Goal: Complete application form: Complete application form

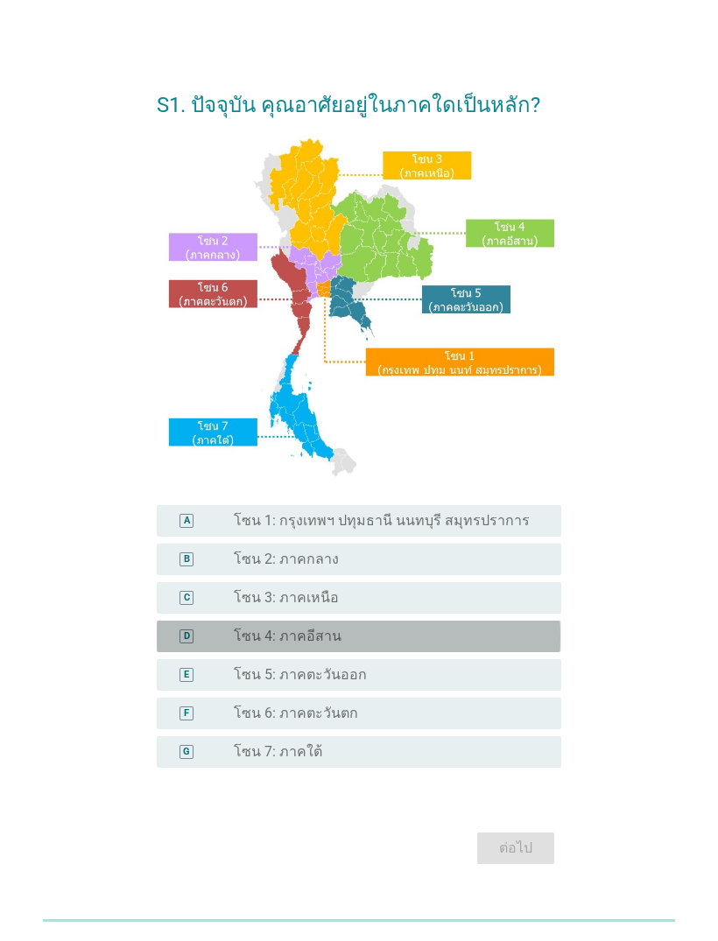
click at [326, 630] on label "โซน 4: ภาคอีสาน" at bounding box center [288, 637] width 108 height 18
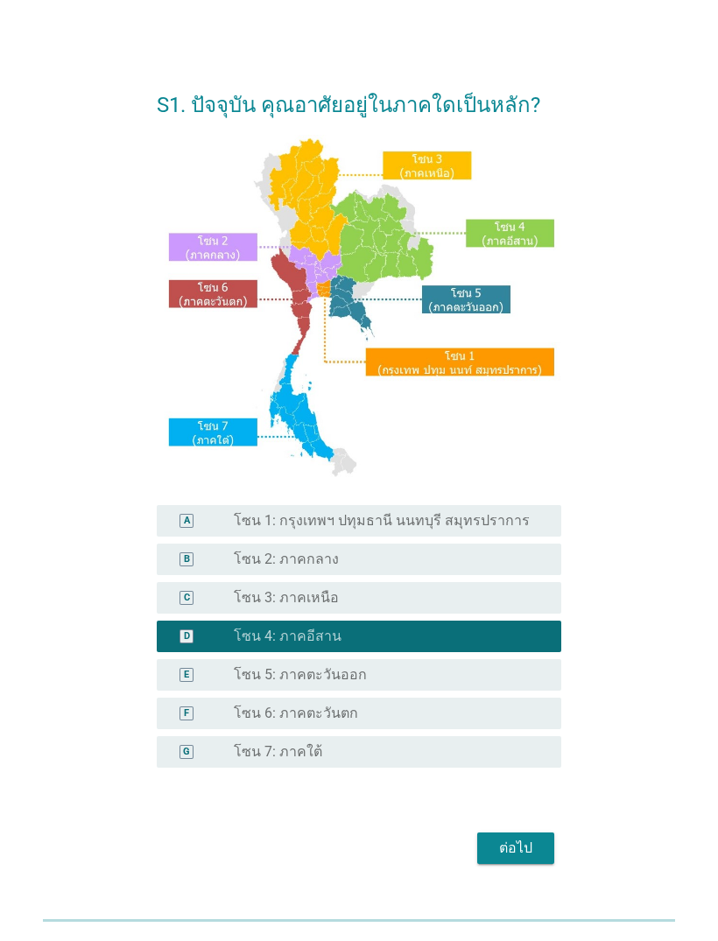
click at [515, 846] on div "ต่อไป" at bounding box center [515, 848] width 49 height 21
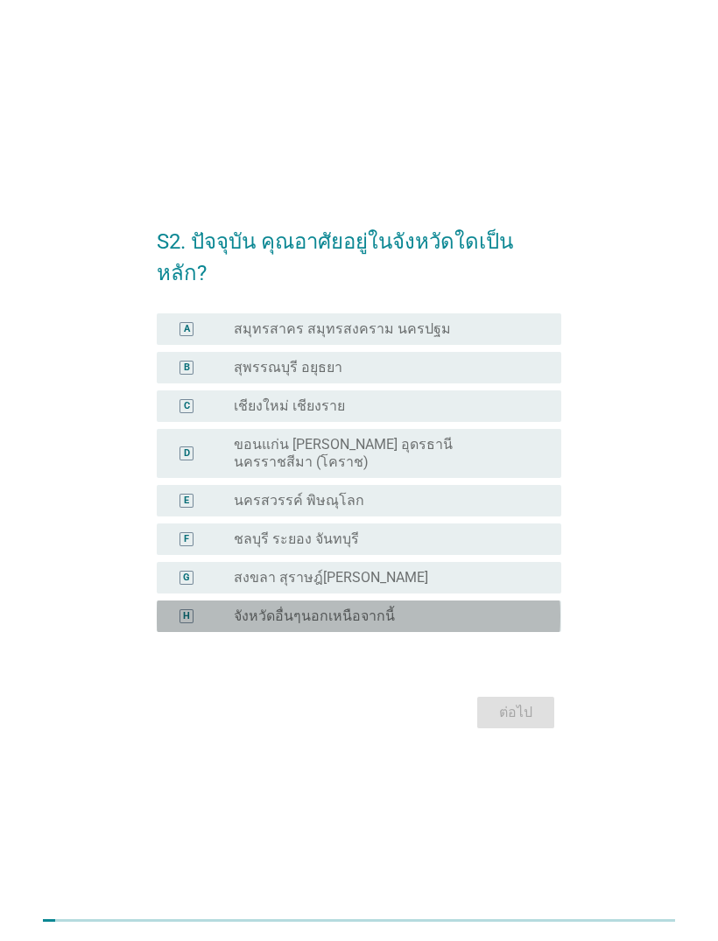
click at [388, 607] on div "radio_button_unchecked จังหวัดอื่นๆนอกเหนือจากนี้" at bounding box center [383, 616] width 299 height 18
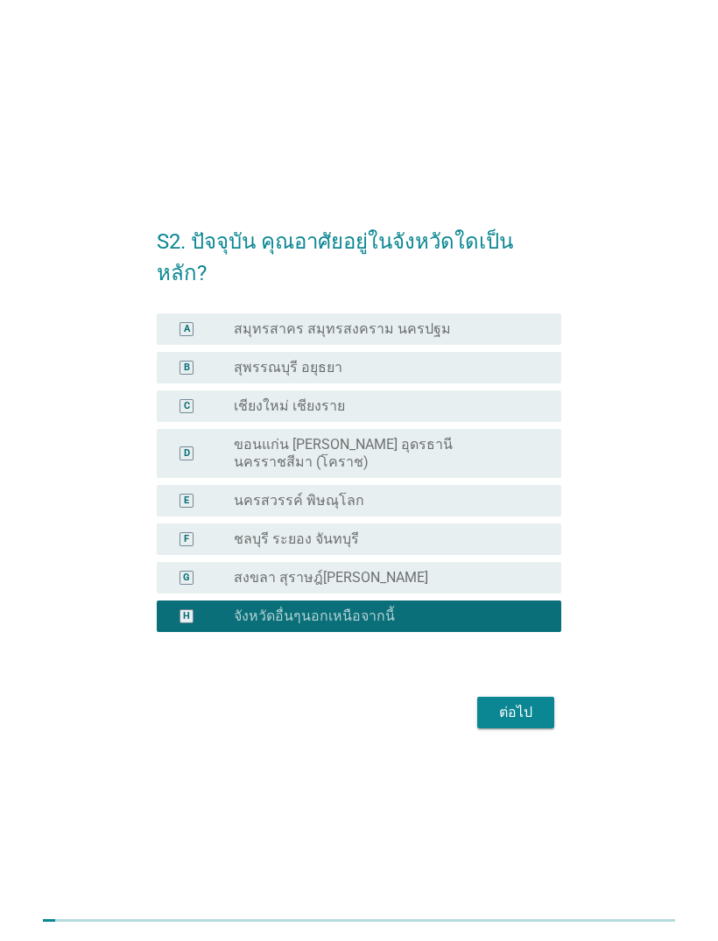
click at [531, 702] on div "ต่อไป" at bounding box center [515, 712] width 49 height 21
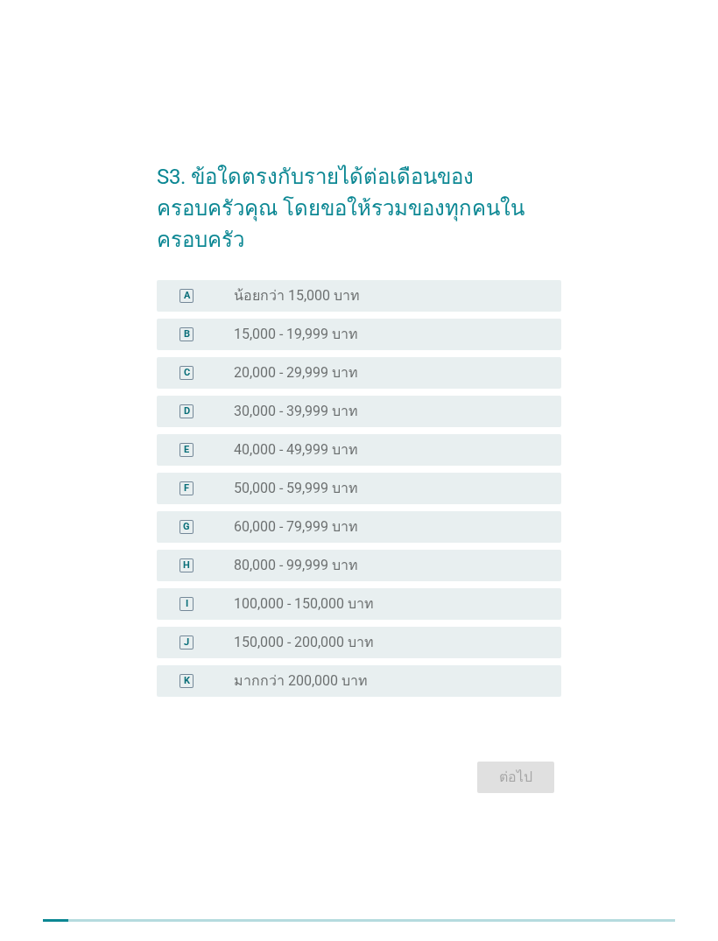
click at [354, 326] on label "15,000 - 19,999 บาท" at bounding box center [296, 335] width 124 height 18
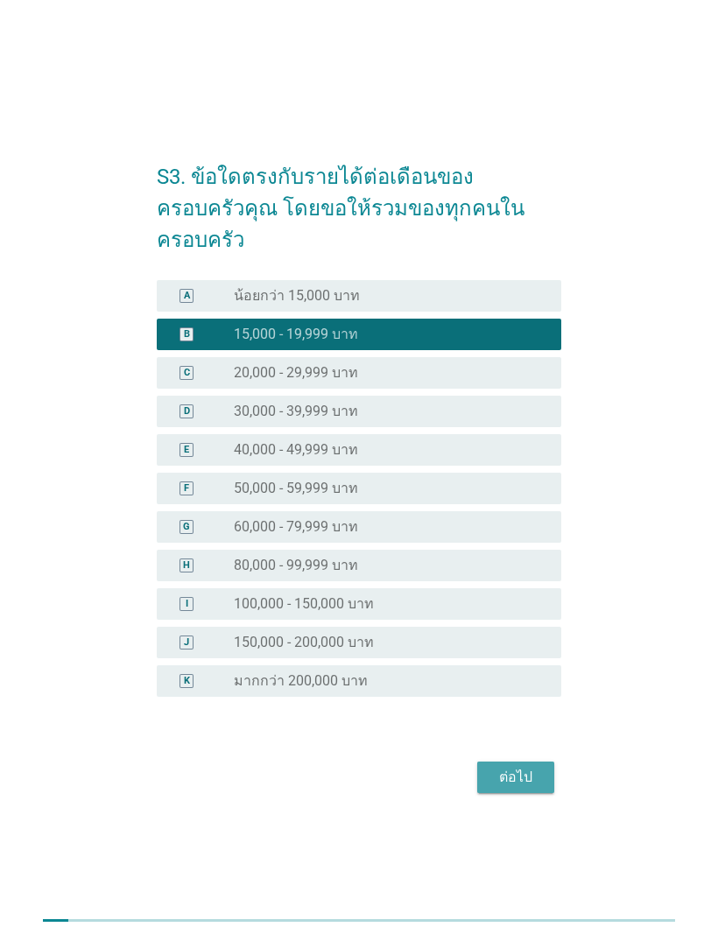
click at [519, 767] on div "ต่อไป" at bounding box center [515, 777] width 49 height 21
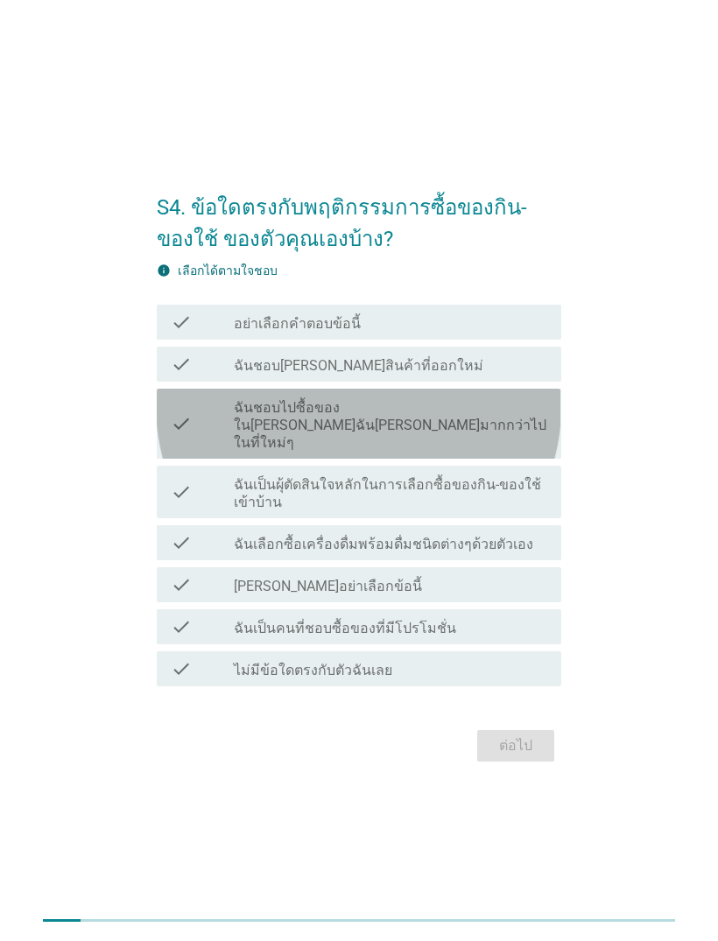
click at [175, 424] on icon "check" at bounding box center [181, 424] width 21 height 56
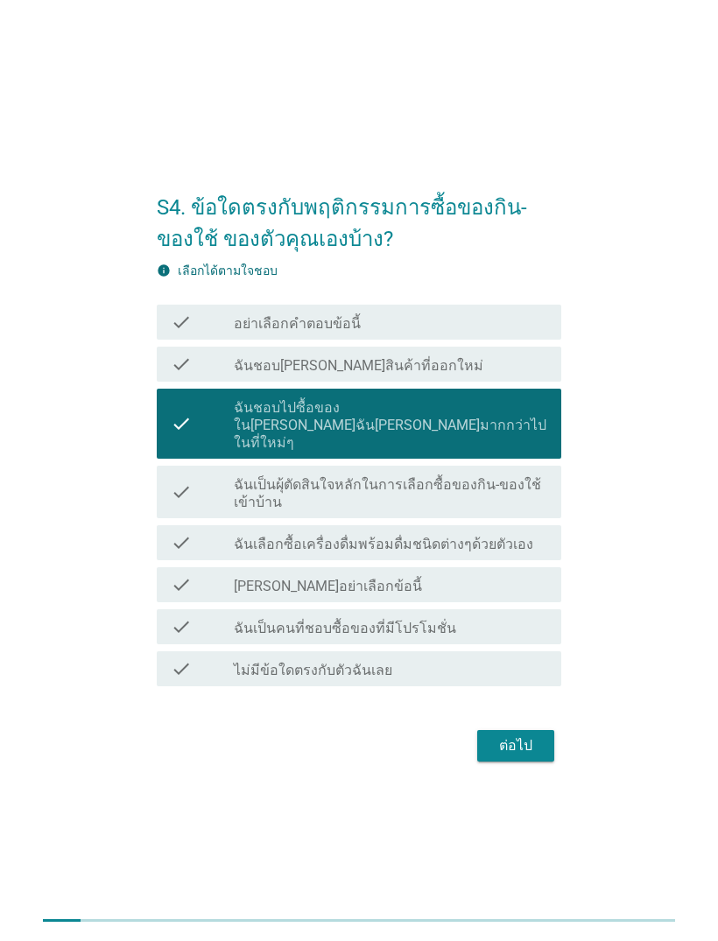
click at [530, 735] on div "ต่อไป" at bounding box center [515, 745] width 49 height 21
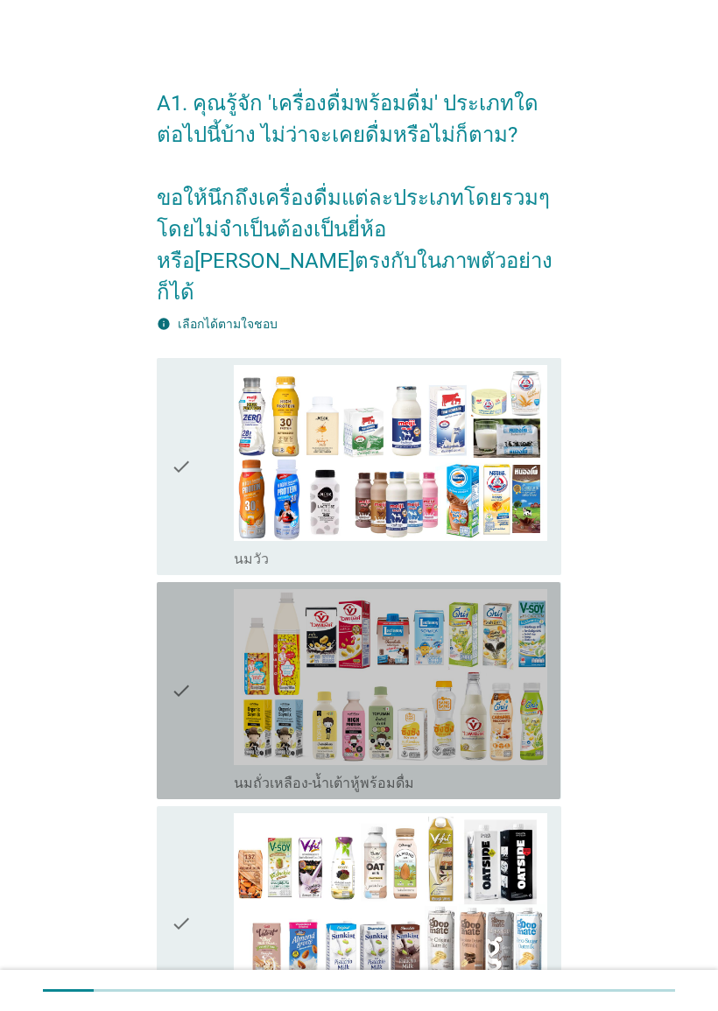
click at [170, 662] on div "check check_box_outline_blank นมถั่วเหลือง-น้ำเต้าหู้พร้อมดื่ม" at bounding box center [358, 690] width 403 height 217
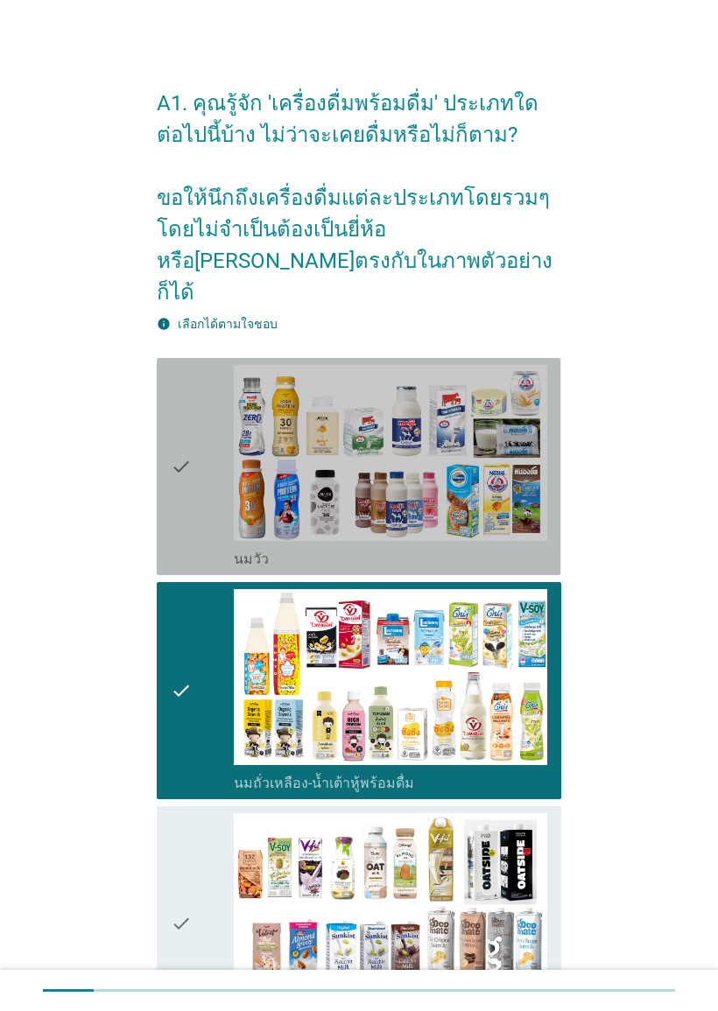
click at [179, 436] on icon "check" at bounding box center [181, 466] width 21 height 203
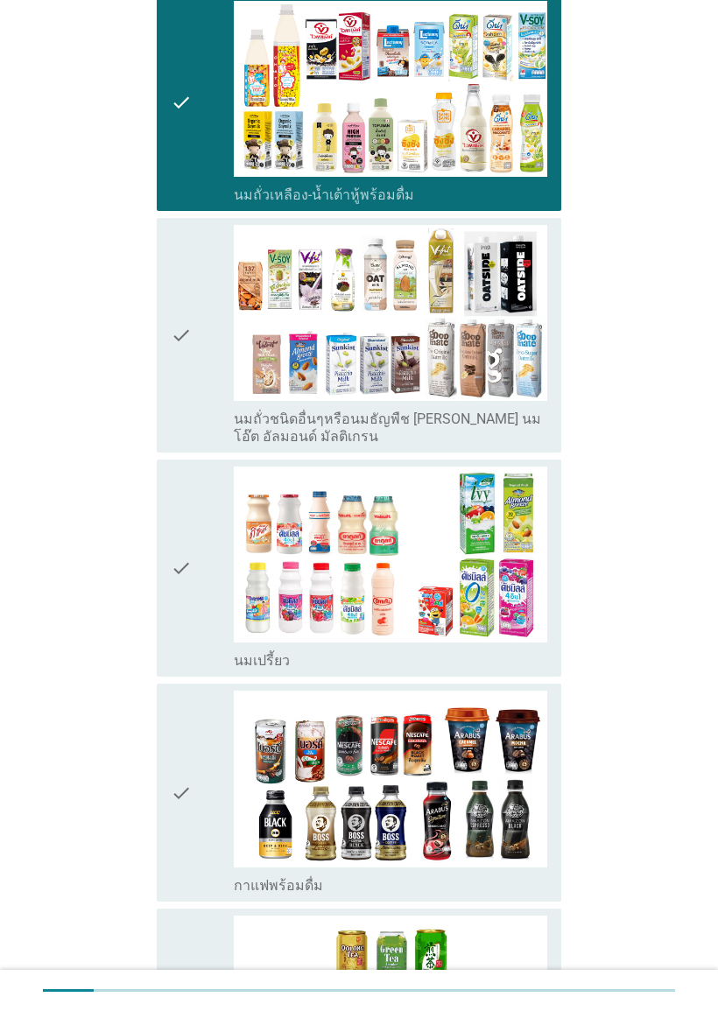
scroll to position [578, 0]
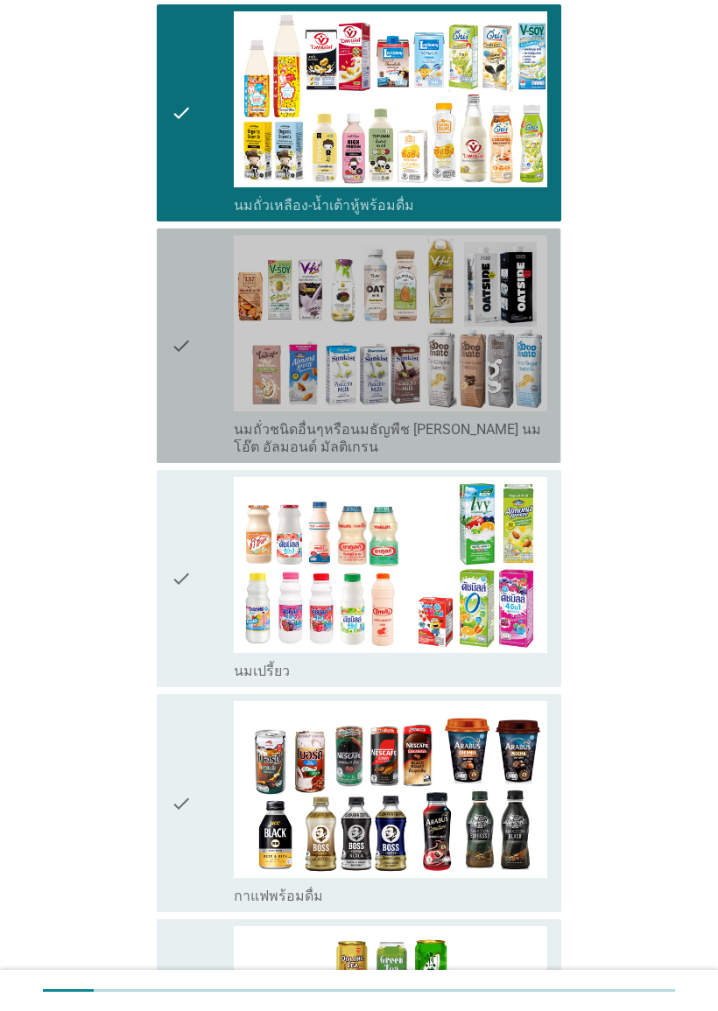
click at [178, 325] on icon "check" at bounding box center [181, 345] width 21 height 221
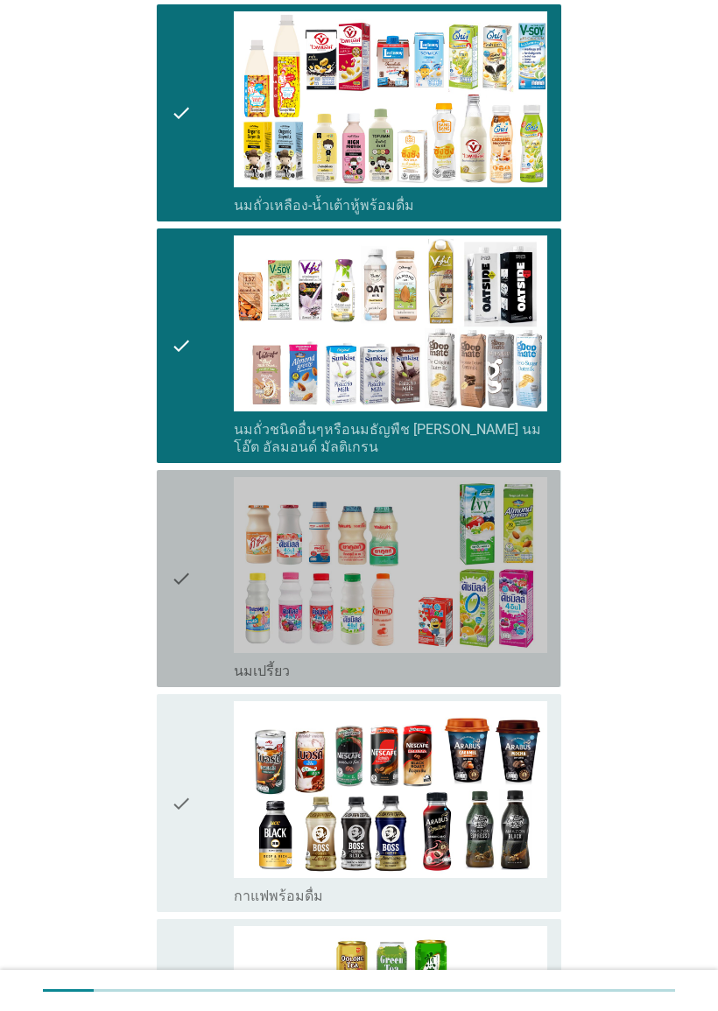
click at [175, 559] on icon "check" at bounding box center [181, 578] width 21 height 203
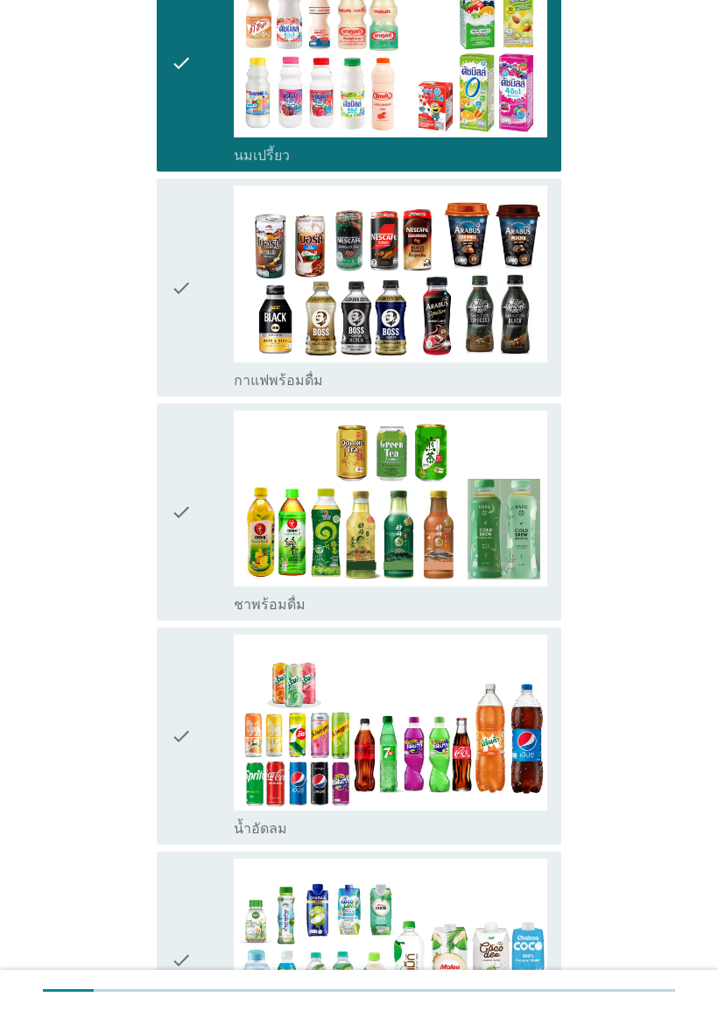
scroll to position [1105, 0]
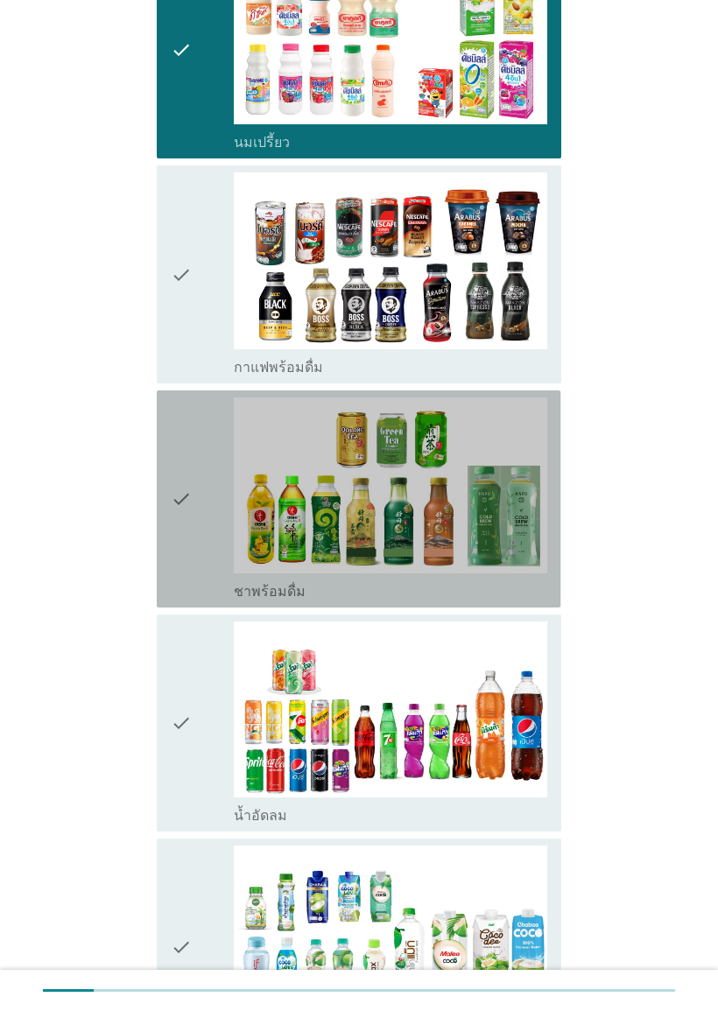
click at [187, 473] on icon "check" at bounding box center [181, 498] width 21 height 203
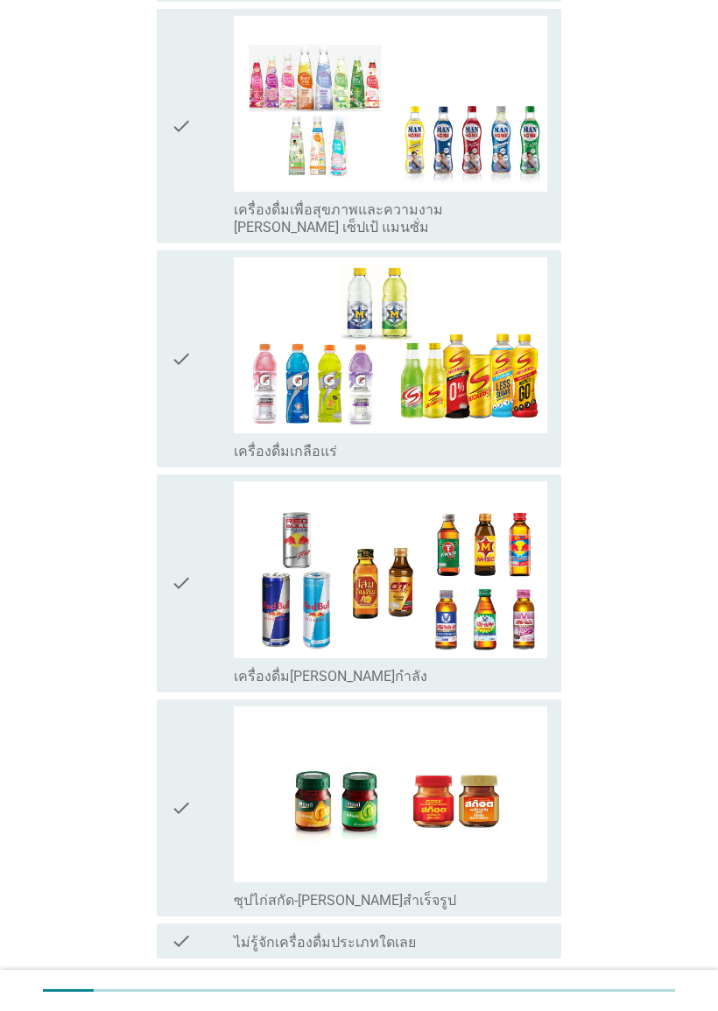
scroll to position [2696, 0]
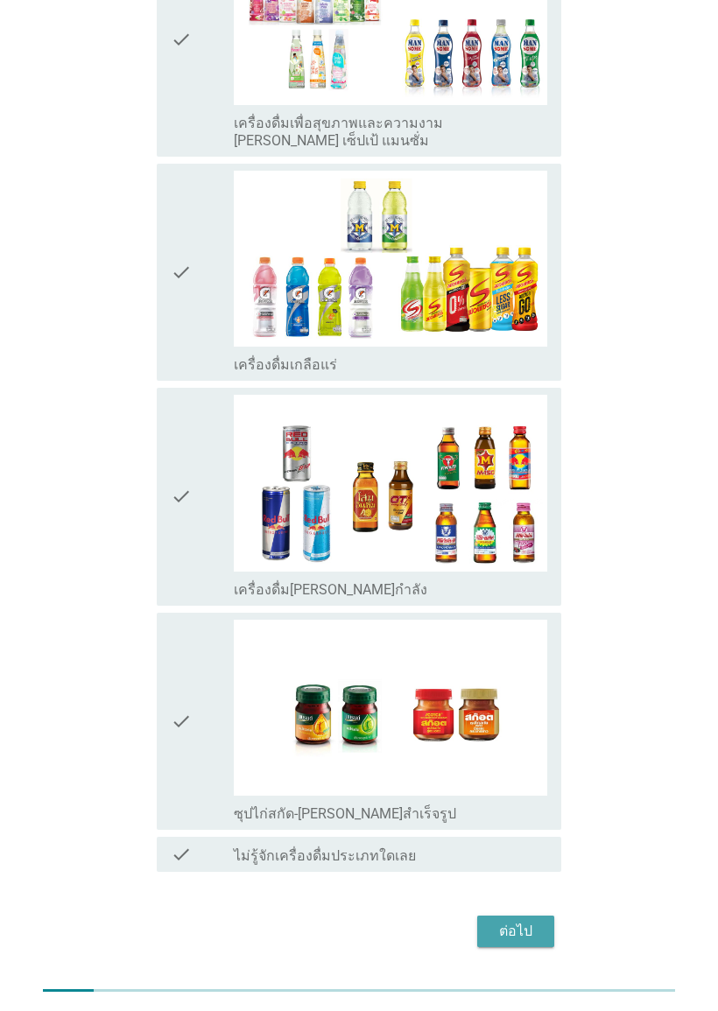
click at [544, 915] on button "ต่อไป" at bounding box center [515, 931] width 77 height 32
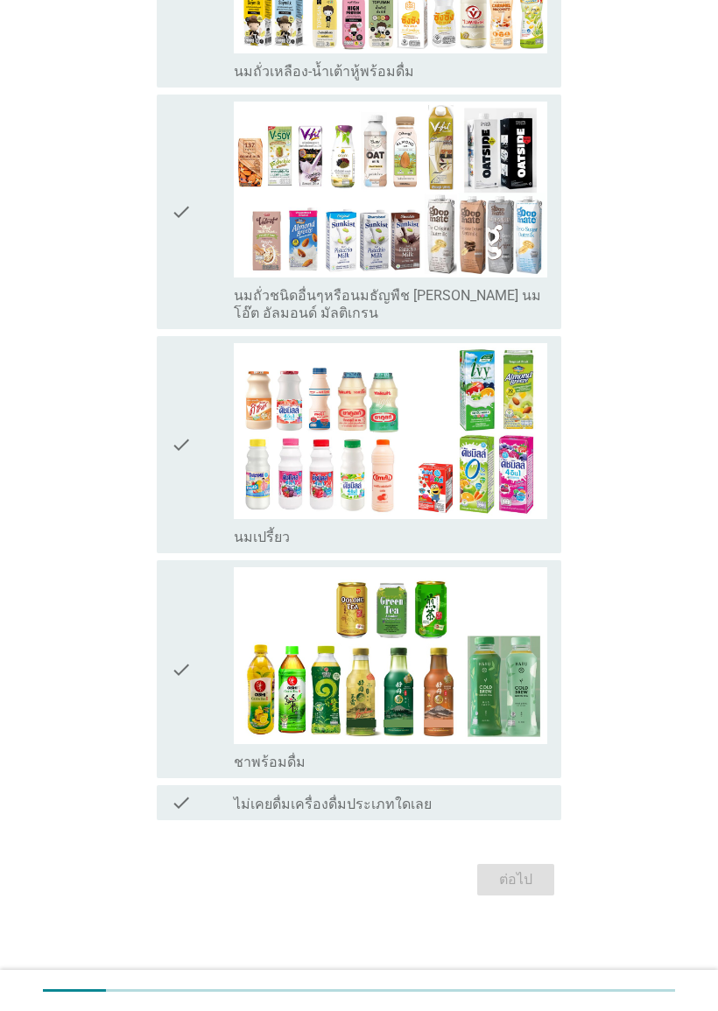
scroll to position [0, 0]
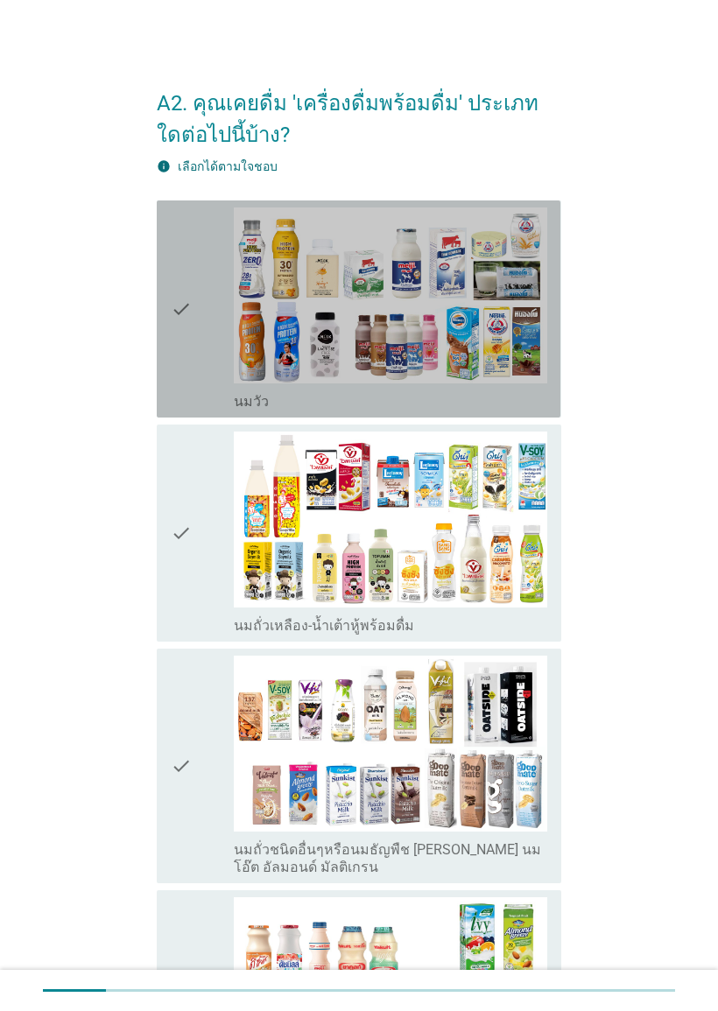
click at [190, 341] on icon "check" at bounding box center [181, 308] width 21 height 203
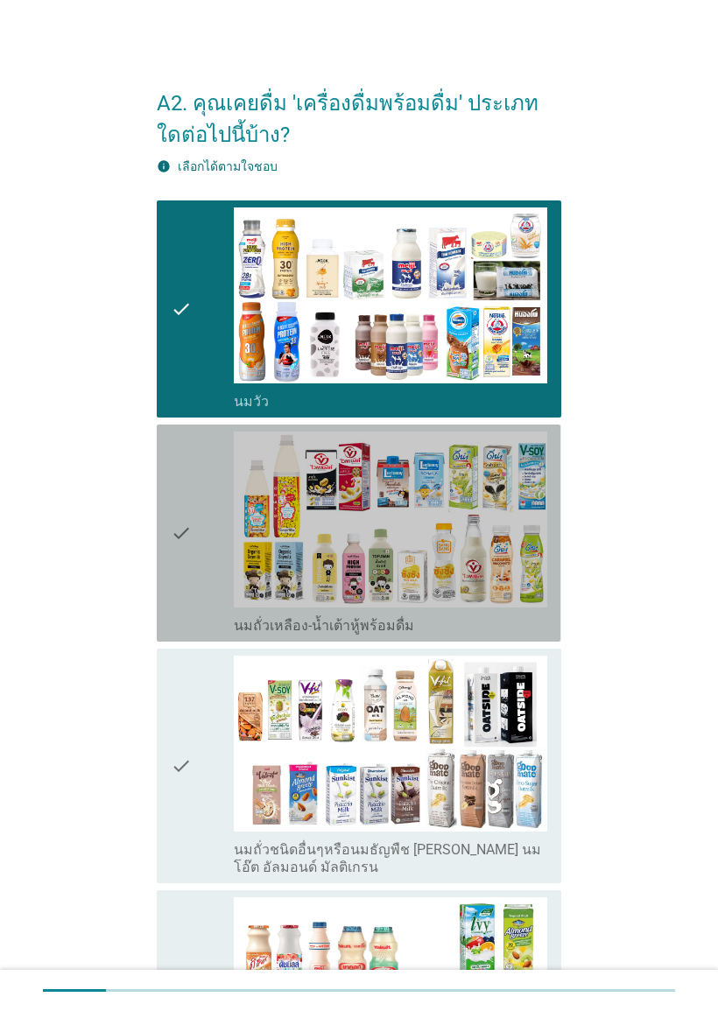
click at [178, 540] on icon "check" at bounding box center [181, 532] width 21 height 203
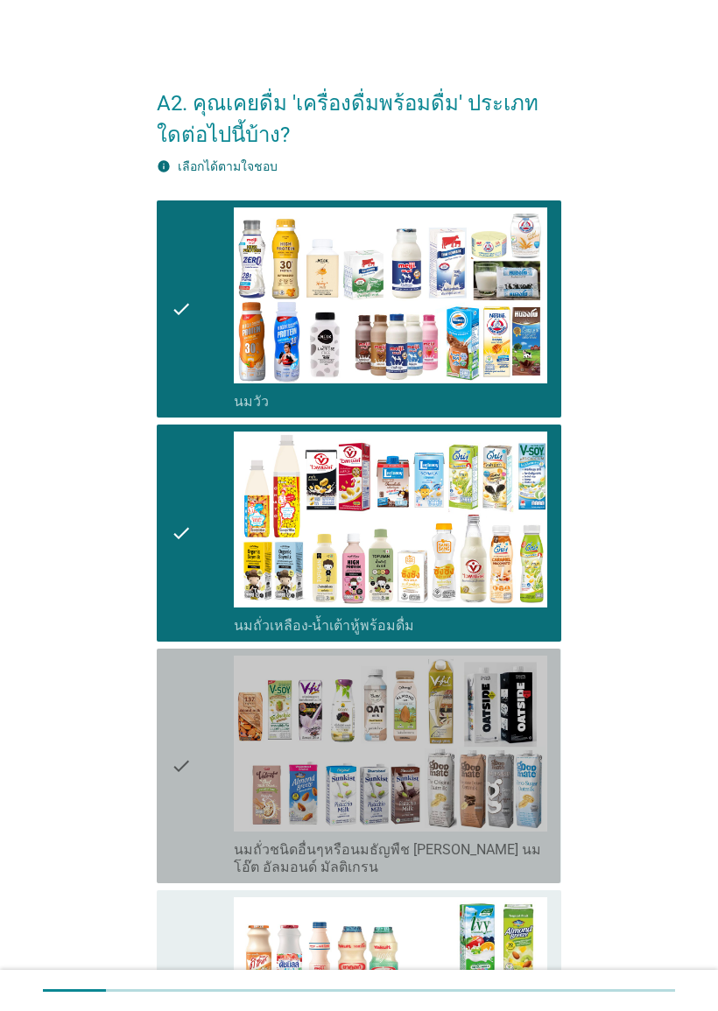
click at [184, 754] on icon "check" at bounding box center [181, 766] width 21 height 221
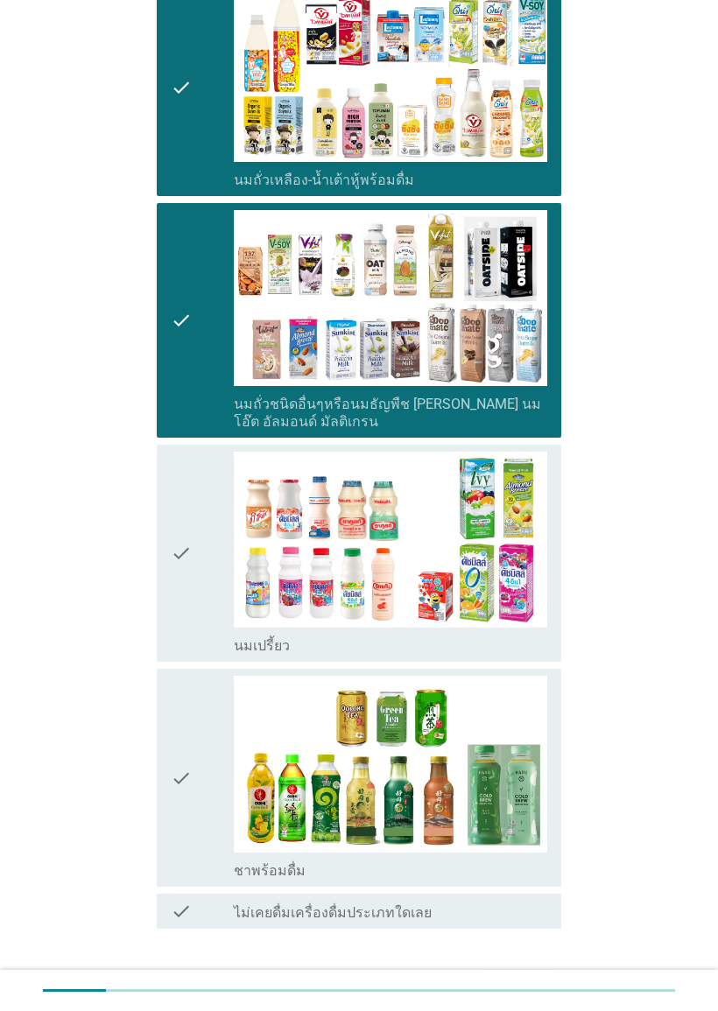
scroll to position [553, 0]
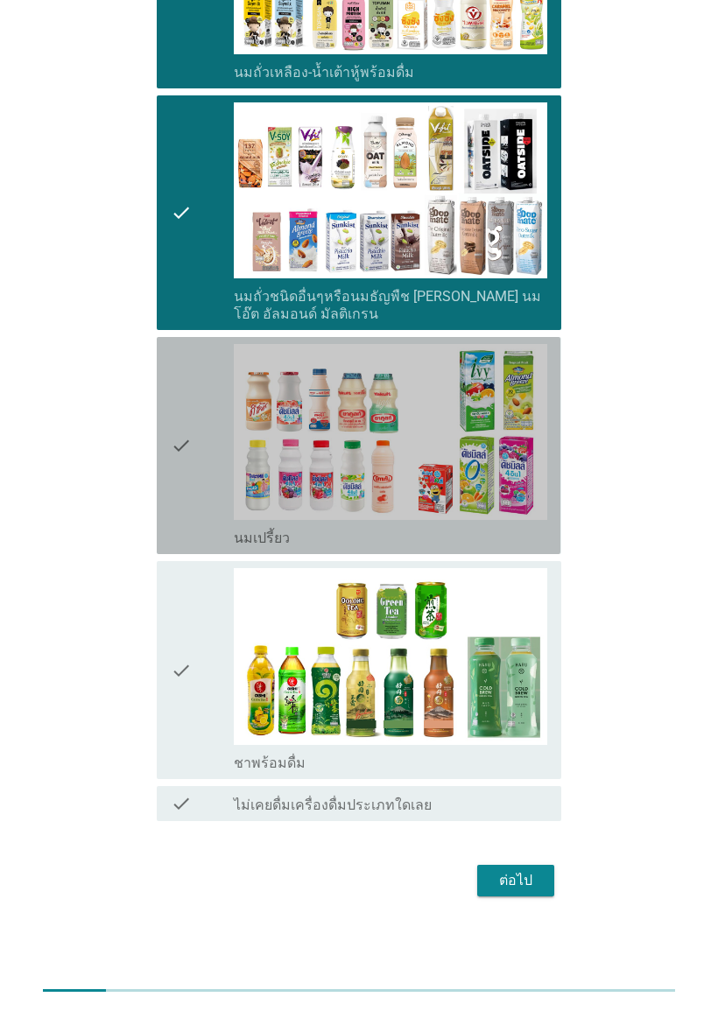
click at [187, 449] on icon "check" at bounding box center [181, 445] width 21 height 203
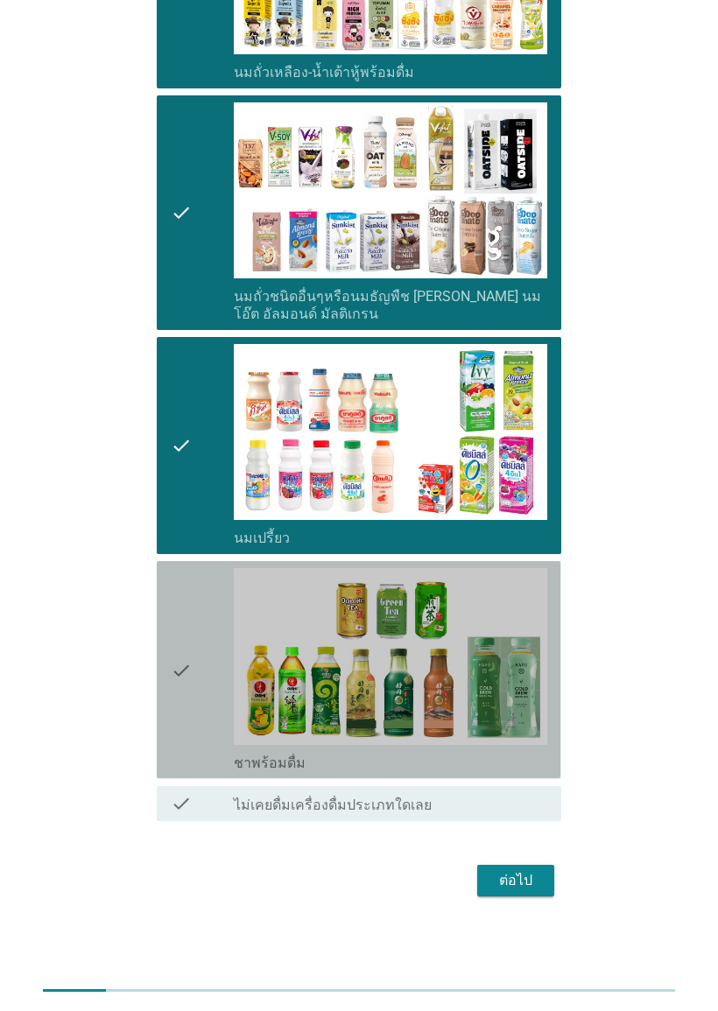
click at [188, 670] on icon "check" at bounding box center [181, 669] width 21 height 203
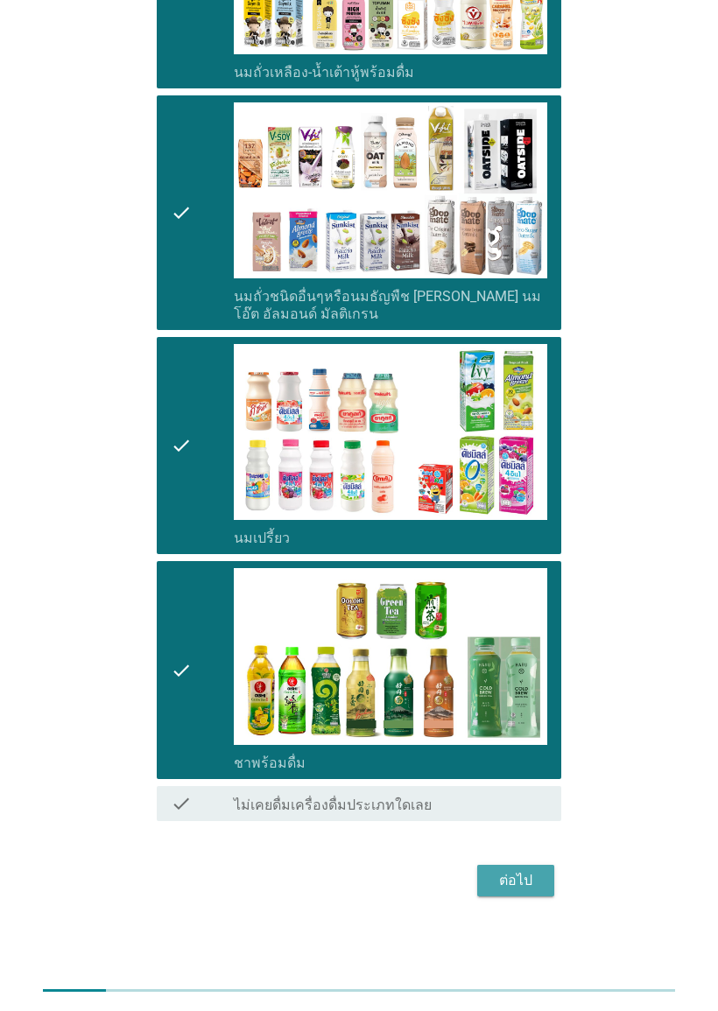
click at [544, 880] on button "ต่อไป" at bounding box center [515, 881] width 77 height 32
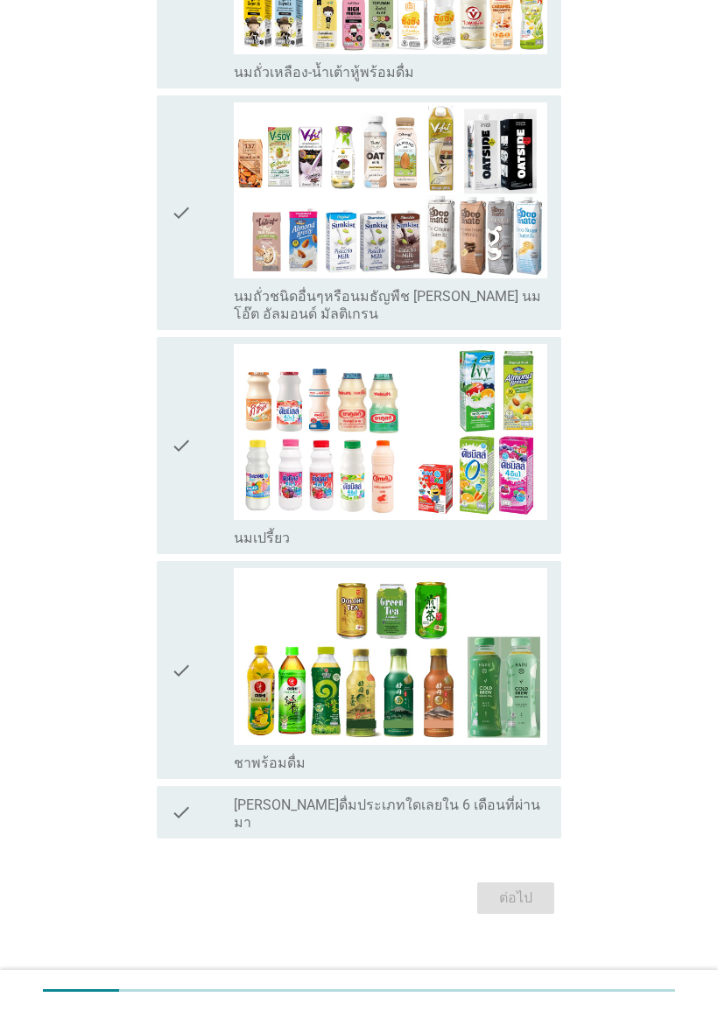
scroll to position [0, 0]
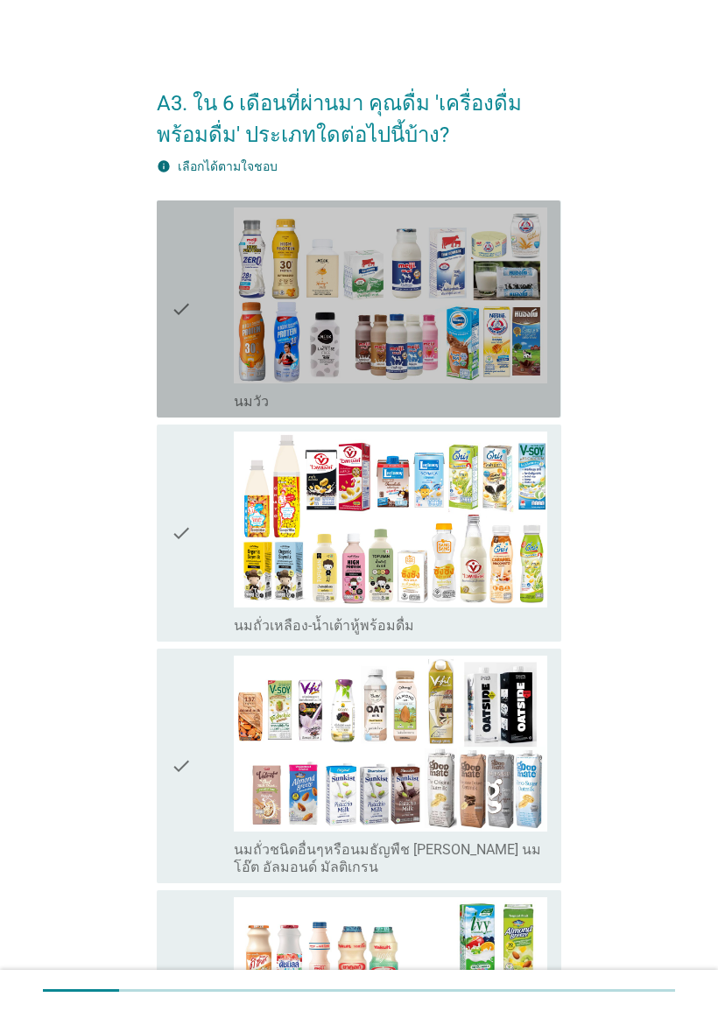
click at [193, 301] on div "check" at bounding box center [202, 308] width 63 height 203
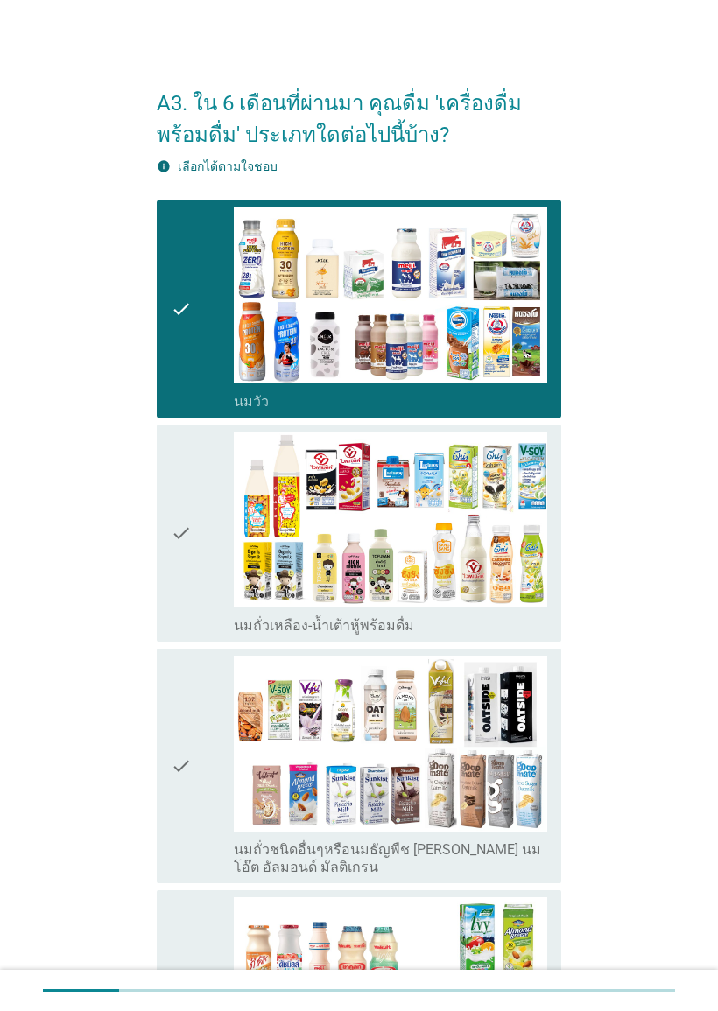
click at [191, 535] on icon "check" at bounding box center [181, 532] width 21 height 203
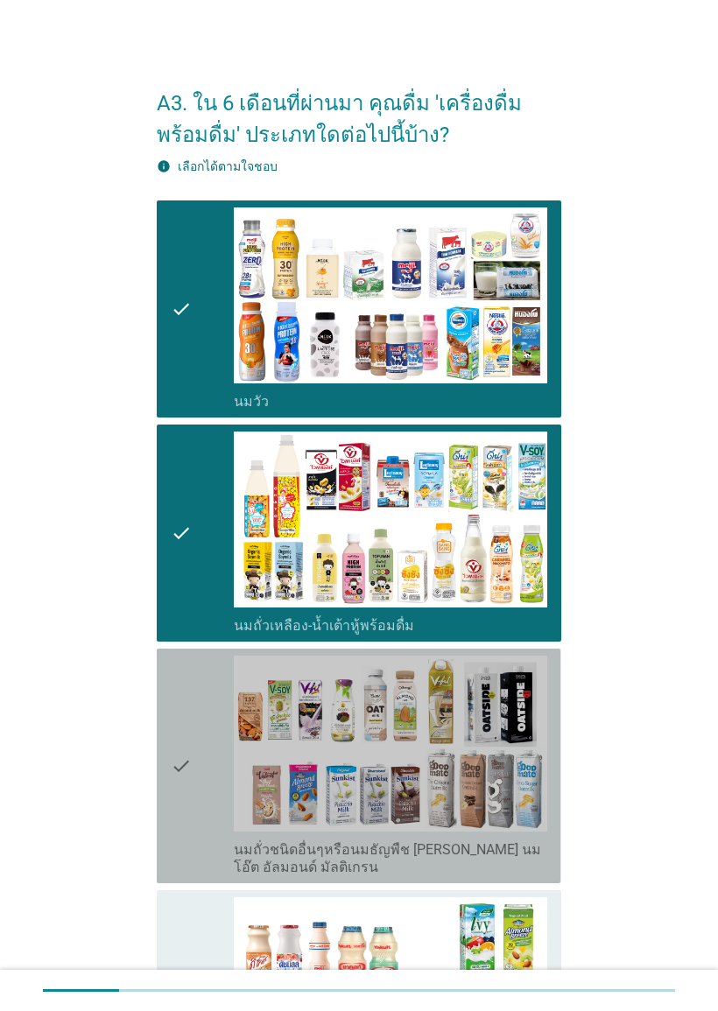
click at [184, 773] on icon "check" at bounding box center [181, 766] width 21 height 221
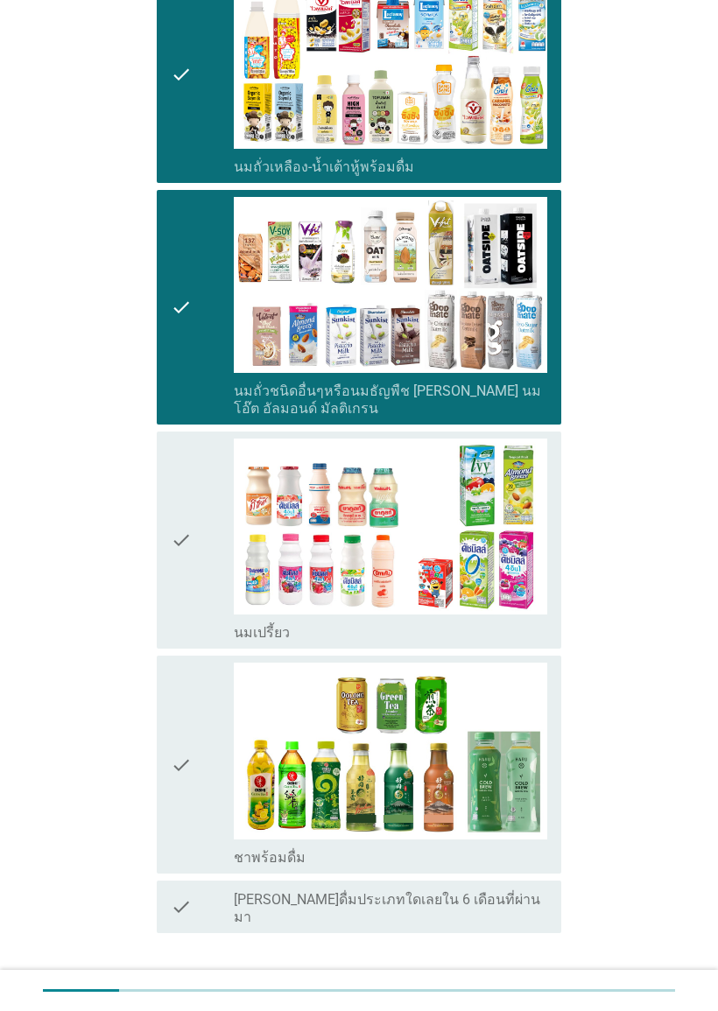
scroll to position [553, 0]
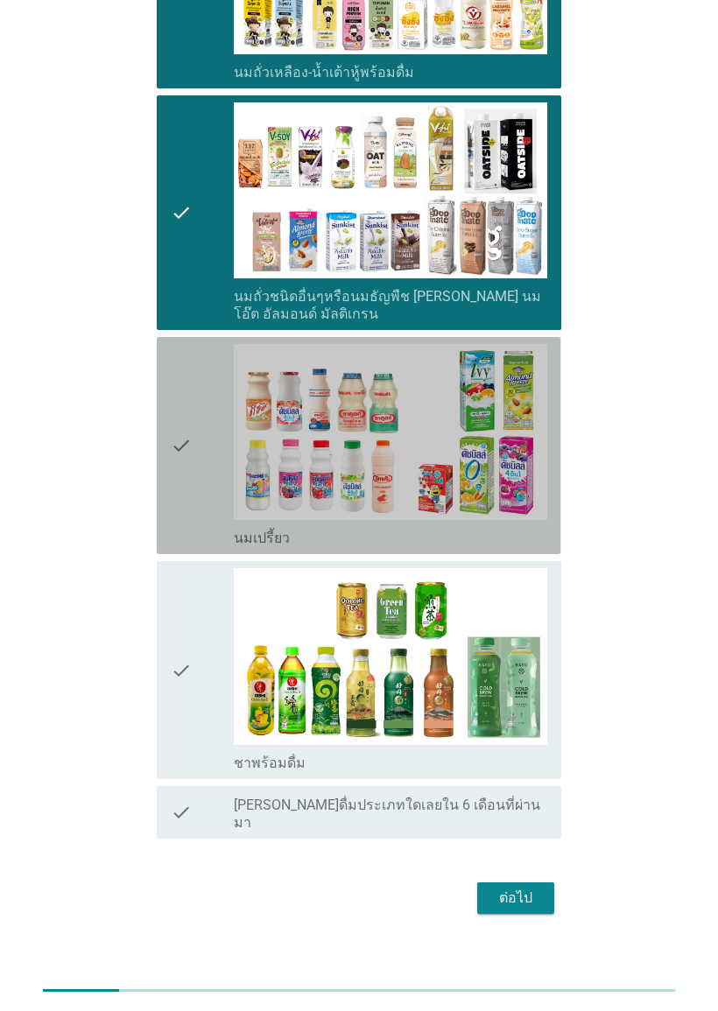
click at [179, 439] on icon "check" at bounding box center [181, 445] width 21 height 203
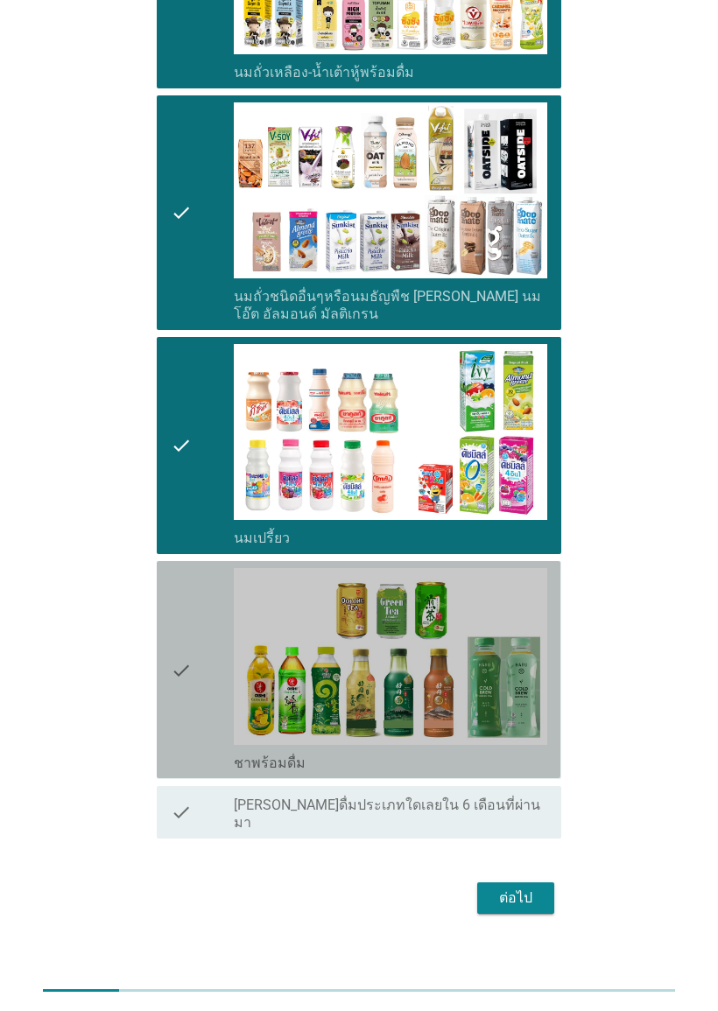
click at [186, 656] on icon "check" at bounding box center [181, 669] width 21 height 203
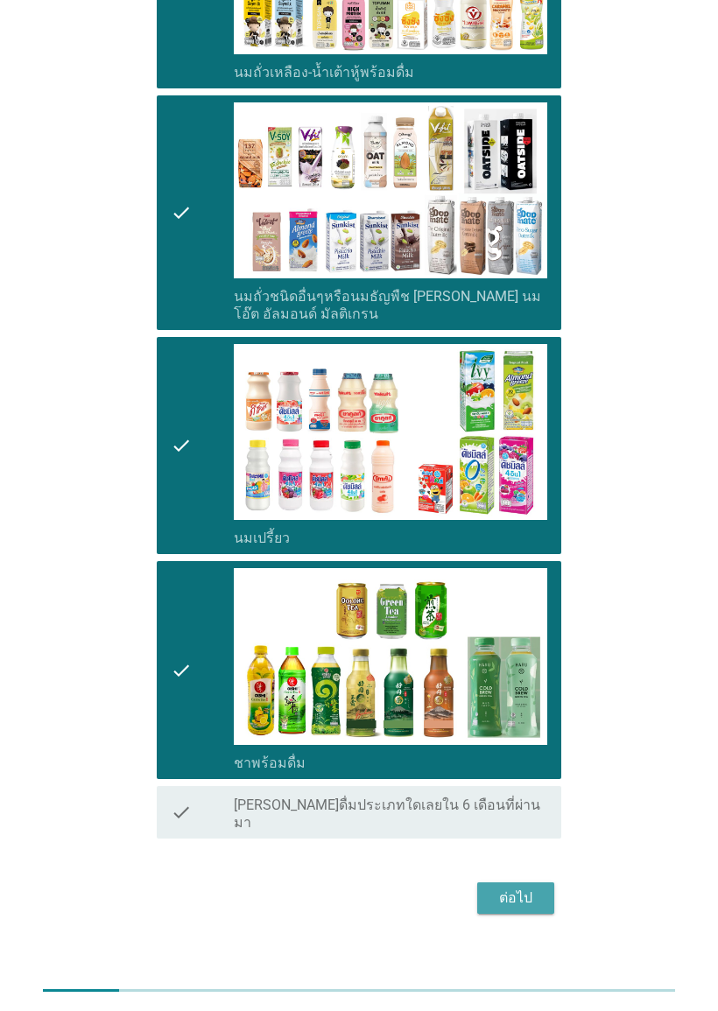
click at [537, 887] on div "ต่อไป" at bounding box center [515, 897] width 49 height 21
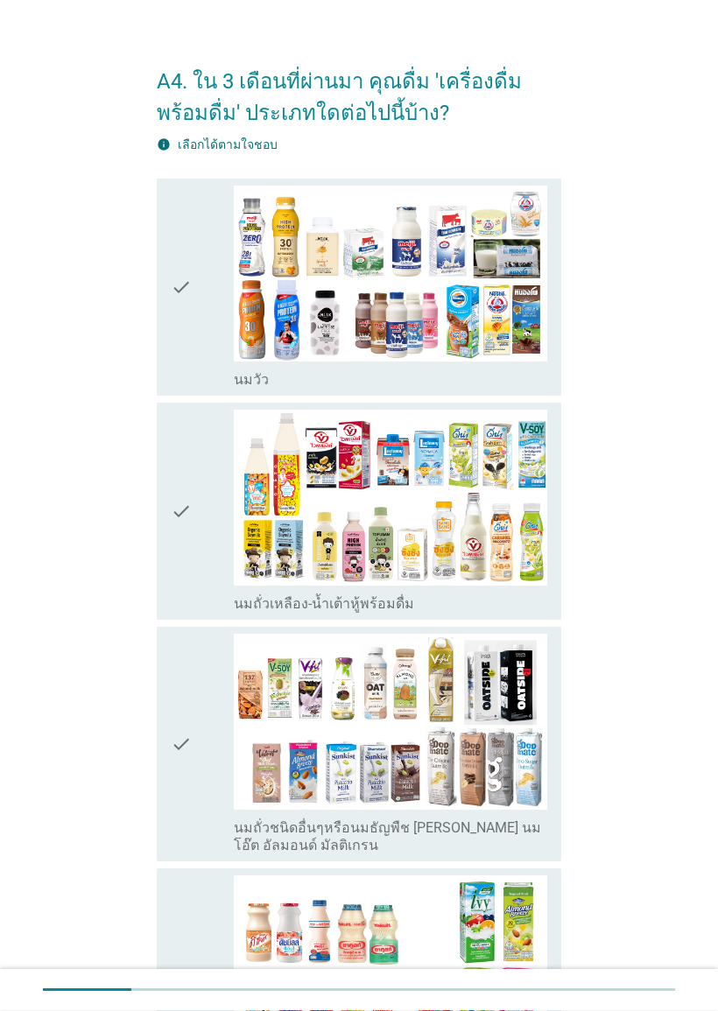
scroll to position [22, 0]
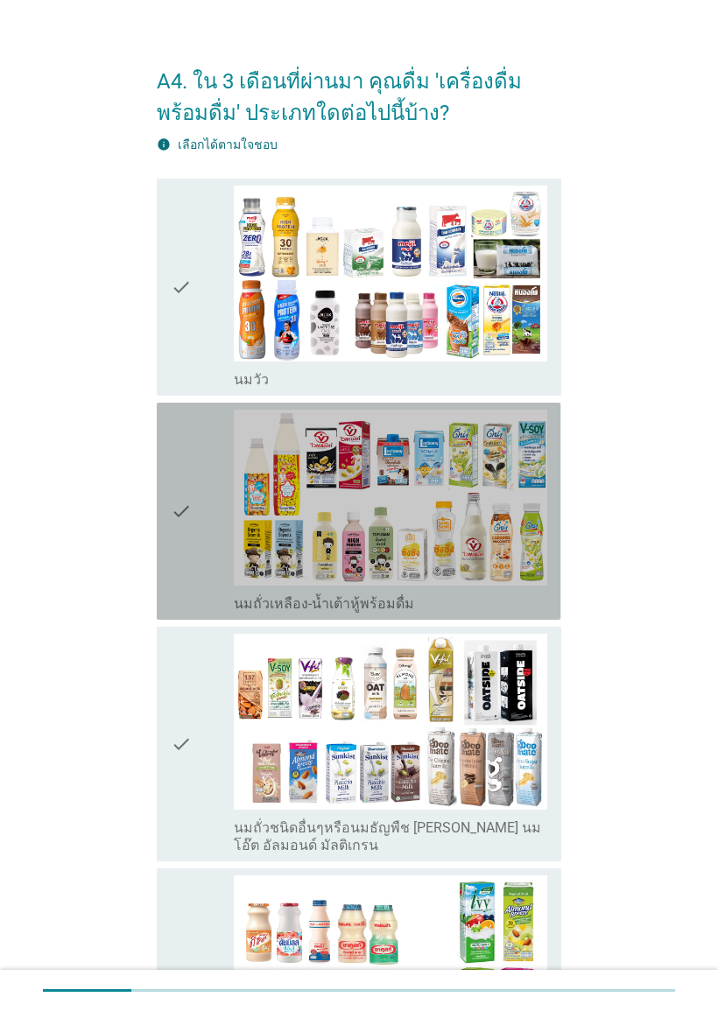
click at [182, 514] on icon "check" at bounding box center [181, 511] width 21 height 203
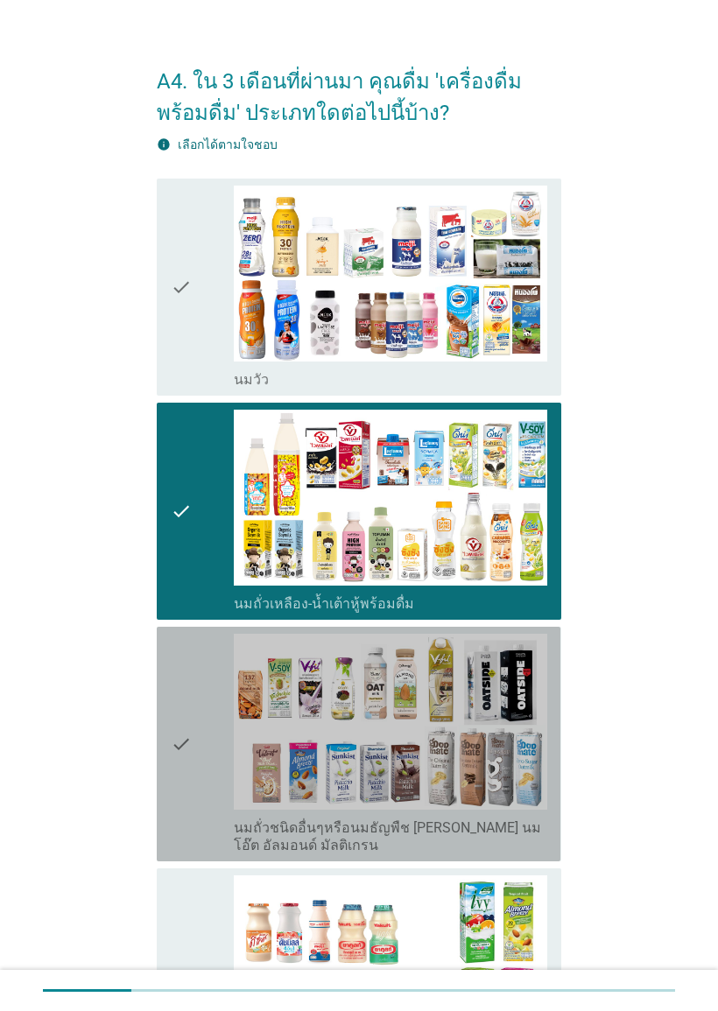
click at [166, 734] on div "check check_box_outline_blank นมถั่วชนิดอื่นๆหรือนมธัญพืช เช่น นมโอ๊ต อัลมอนด์ …" at bounding box center [358, 744] width 403 height 235
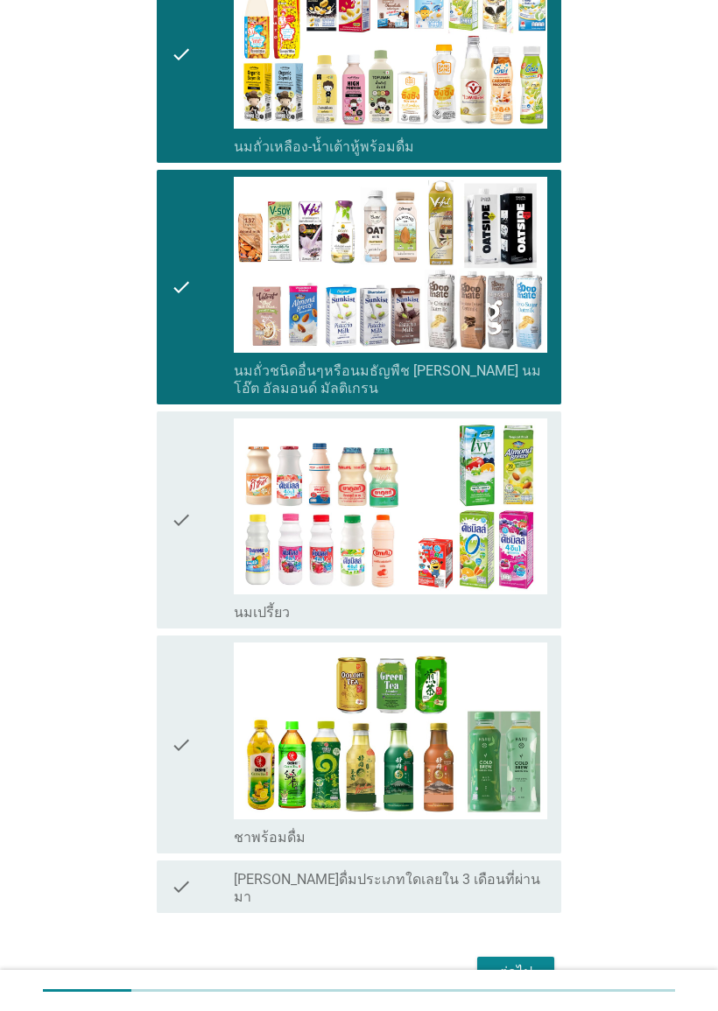
scroll to position [553, 0]
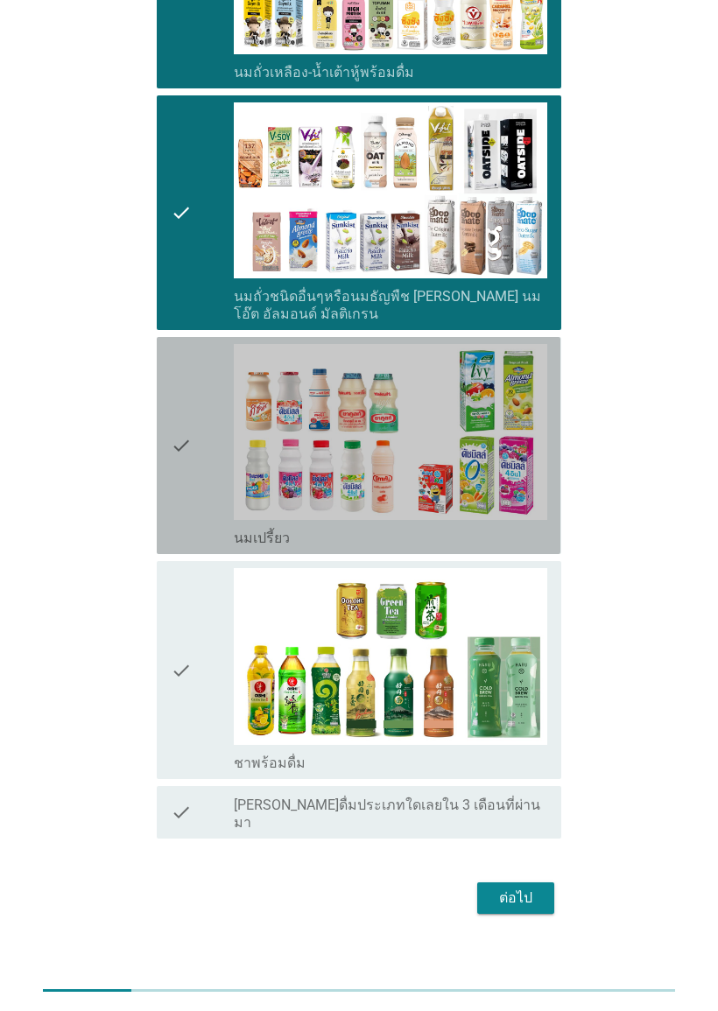
click at [198, 438] on div "check" at bounding box center [202, 445] width 63 height 203
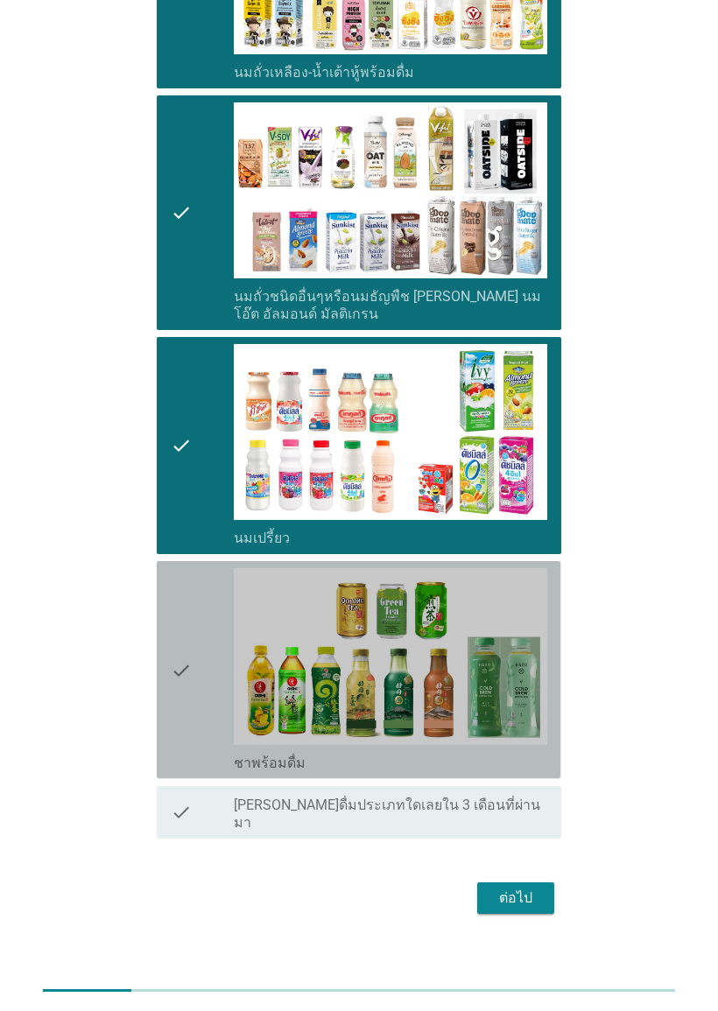
click at [175, 659] on icon "check" at bounding box center [181, 669] width 21 height 203
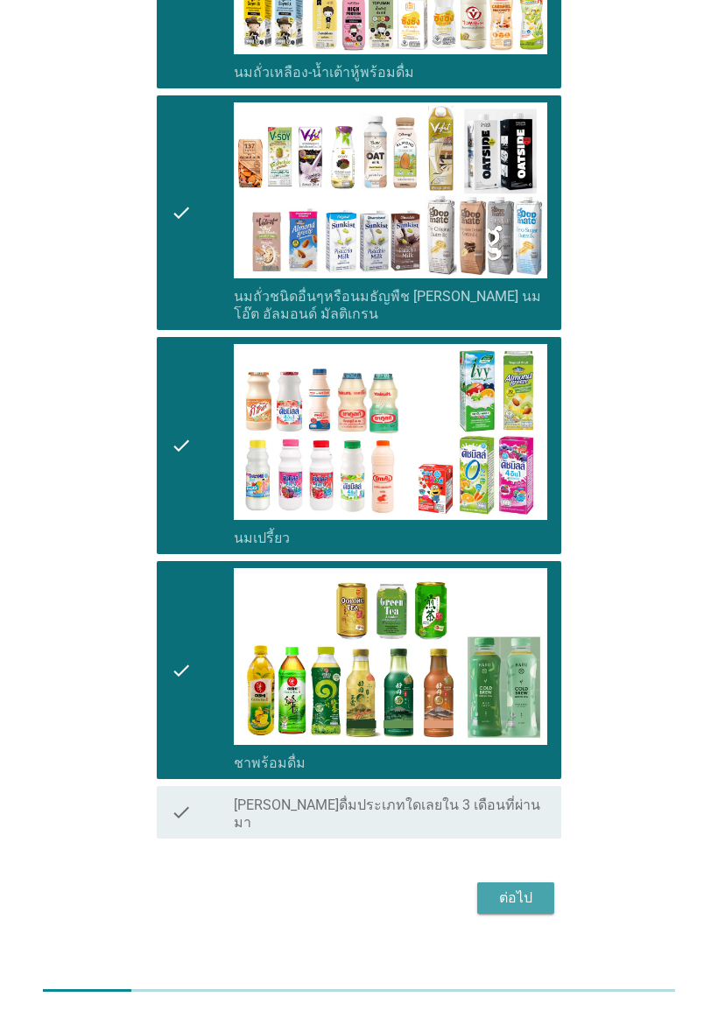
click at [523, 887] on div "ต่อไป" at bounding box center [515, 897] width 49 height 21
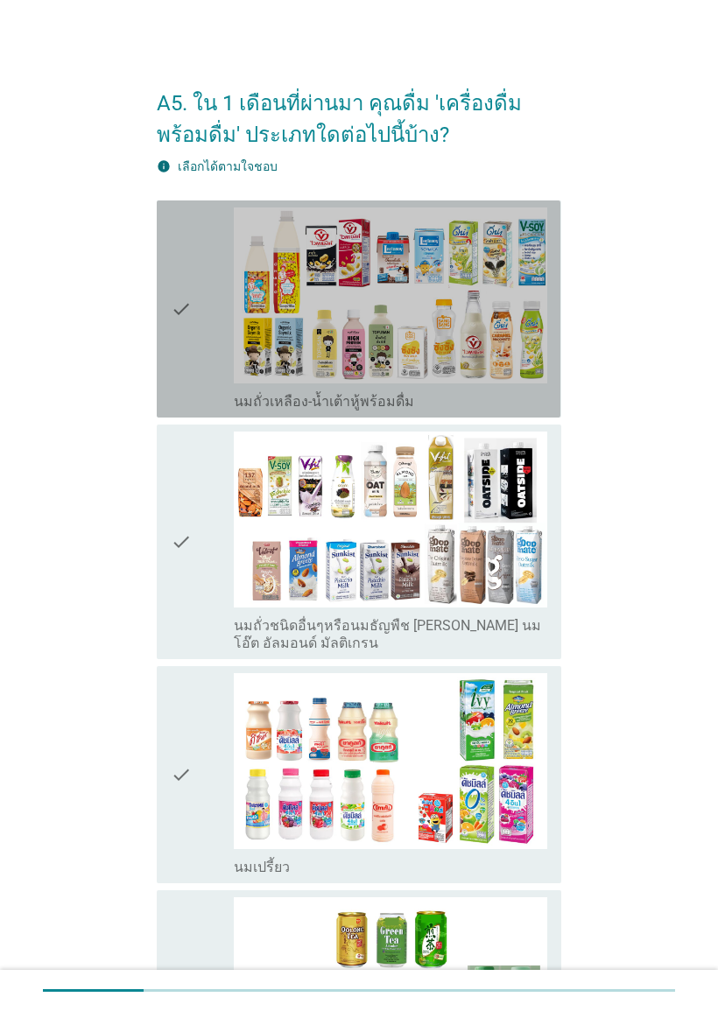
click at [184, 308] on icon "check" at bounding box center [181, 308] width 21 height 203
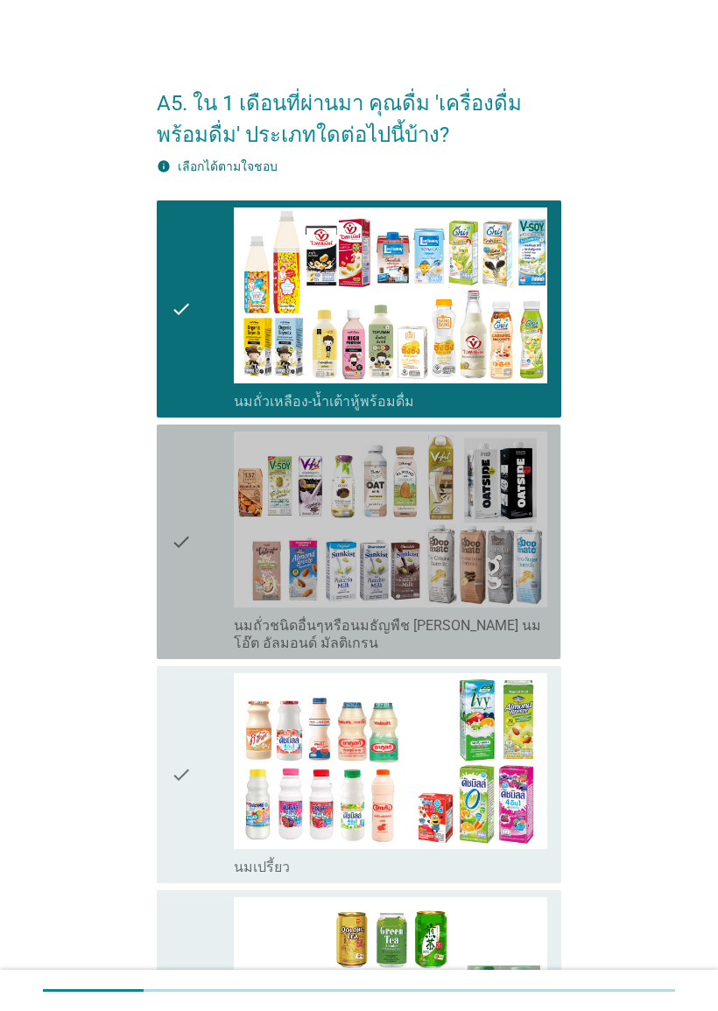
click at [171, 539] on icon "check" at bounding box center [181, 541] width 21 height 221
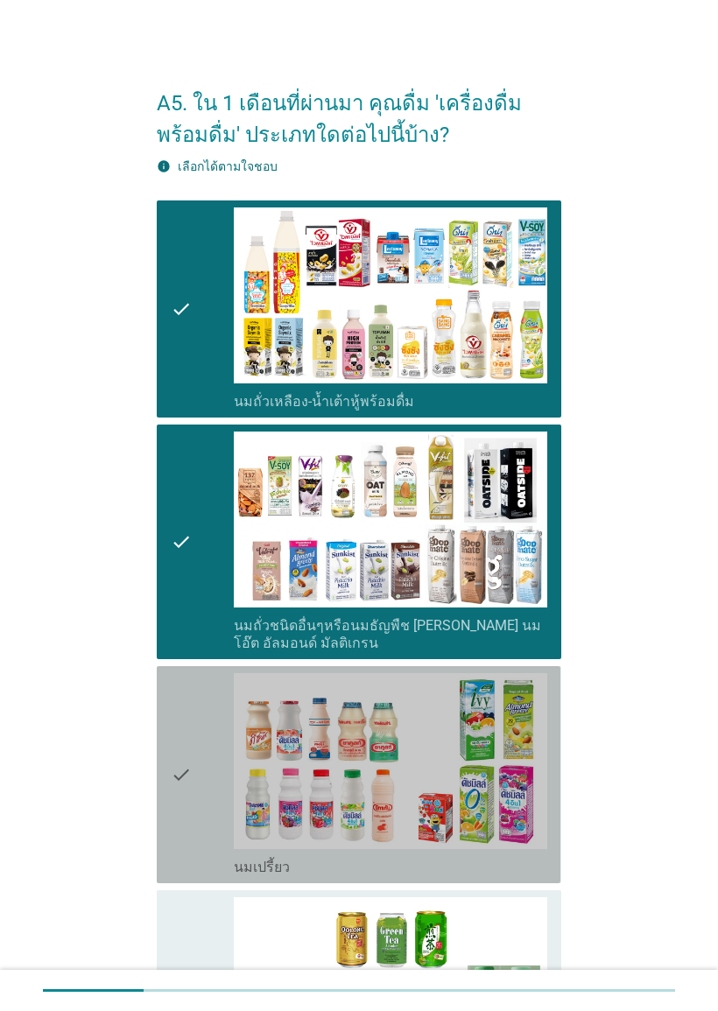
click at [179, 754] on icon "check" at bounding box center [181, 774] width 21 height 203
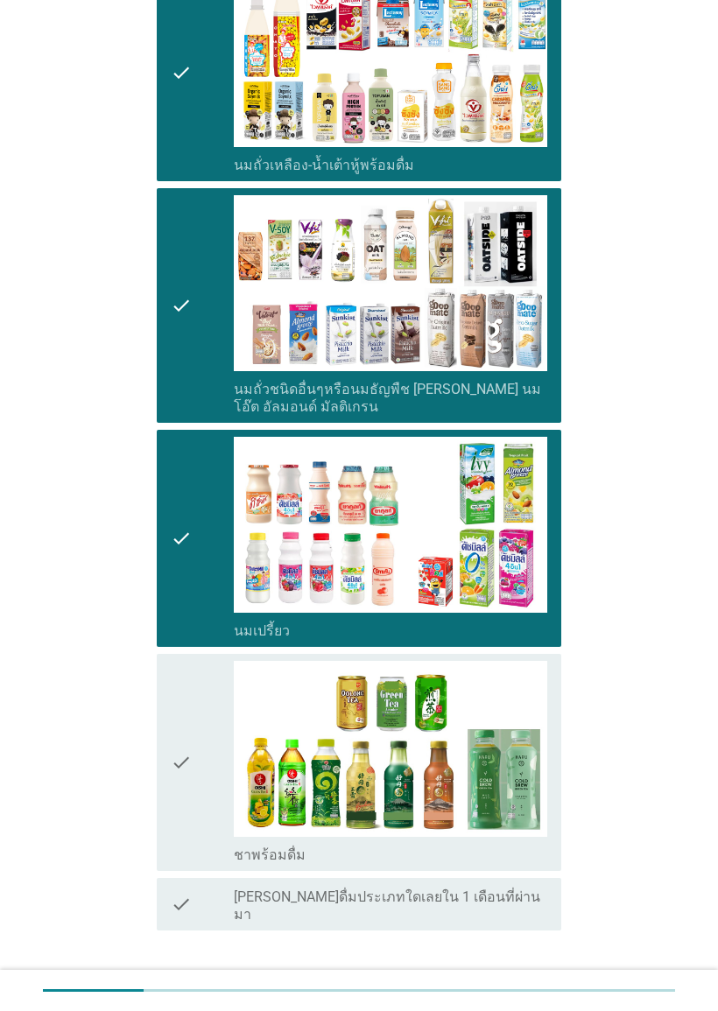
scroll to position [329, 0]
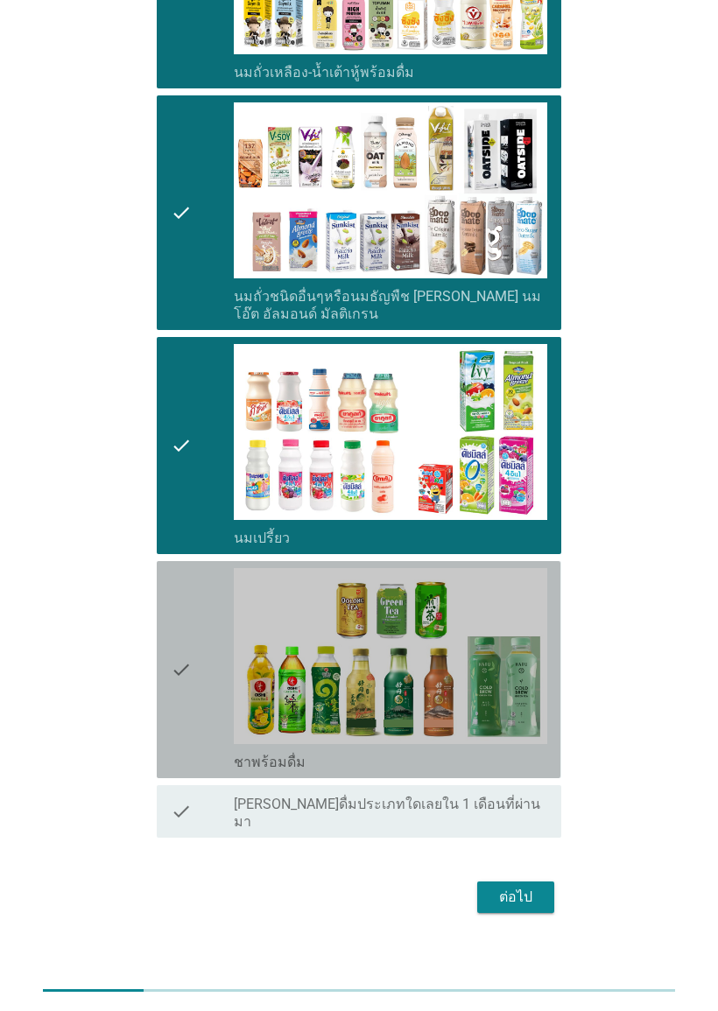
click at [181, 680] on icon "check" at bounding box center [181, 669] width 21 height 203
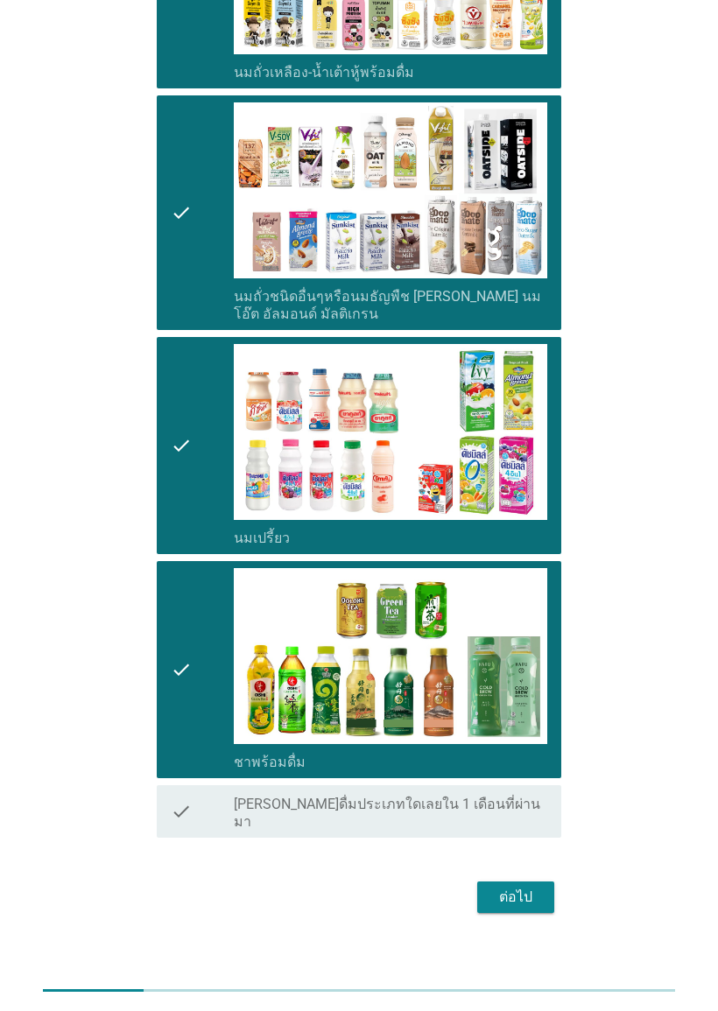
click at [538, 887] on div "ต่อไป" at bounding box center [515, 897] width 49 height 21
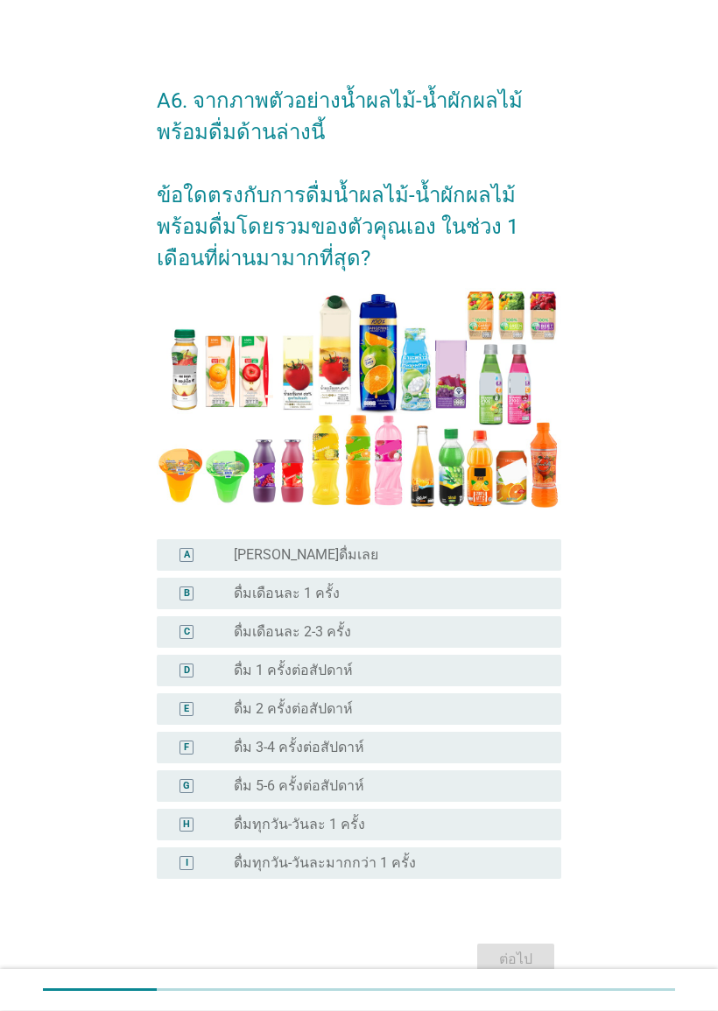
scroll to position [3, 0]
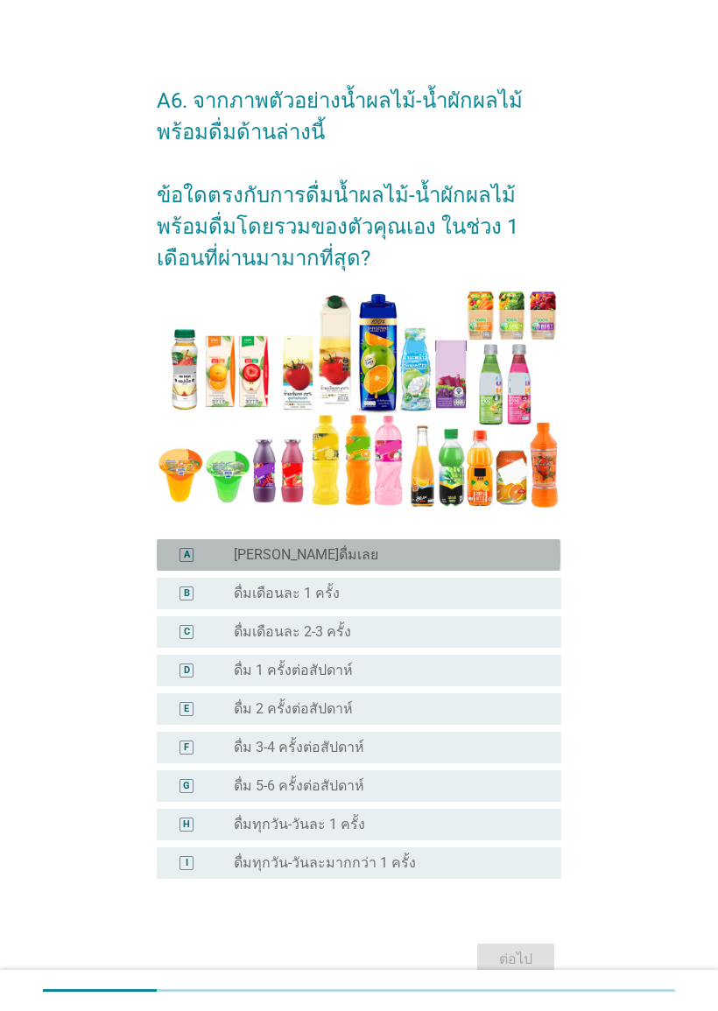
click at [176, 555] on div "A" at bounding box center [187, 555] width 32 height 18
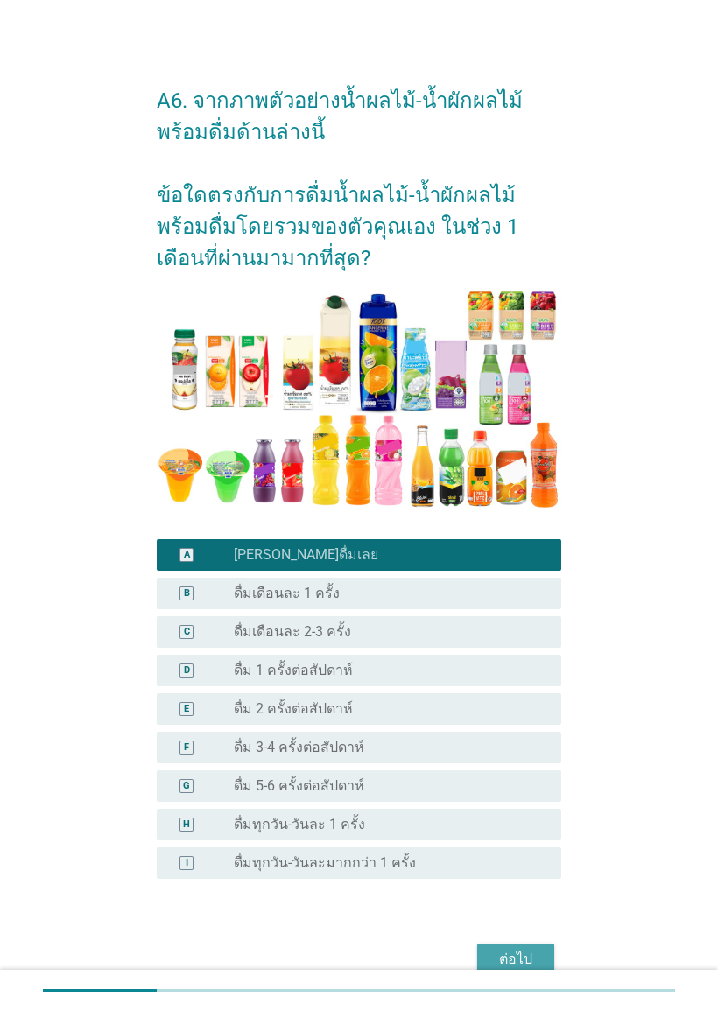
click at [529, 940] on div "ต่อไป" at bounding box center [515, 959] width 49 height 21
